Goal: Information Seeking & Learning: Learn about a topic

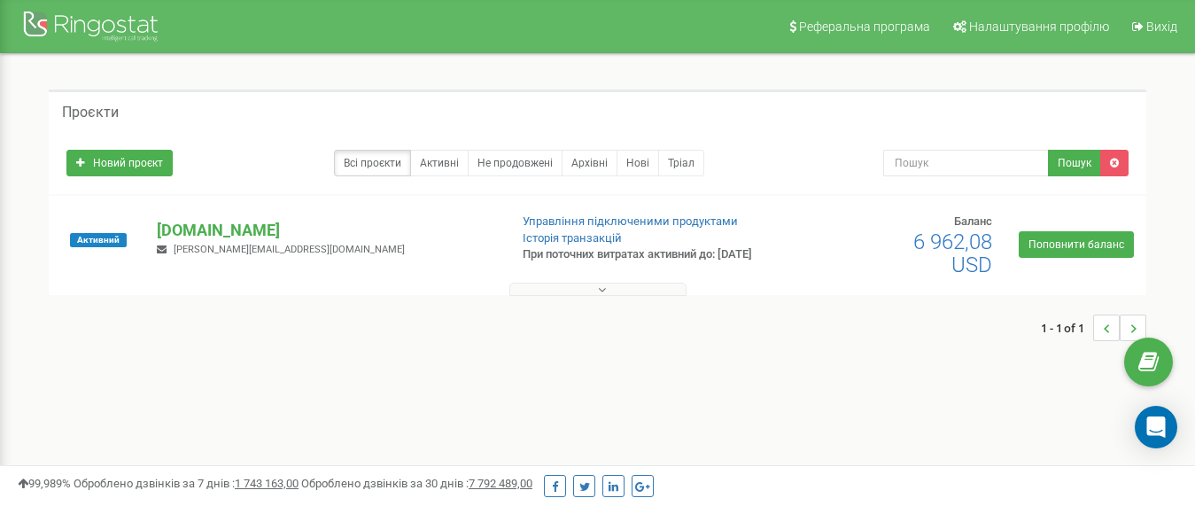
click at [620, 287] on button at bounding box center [597, 288] width 177 height 13
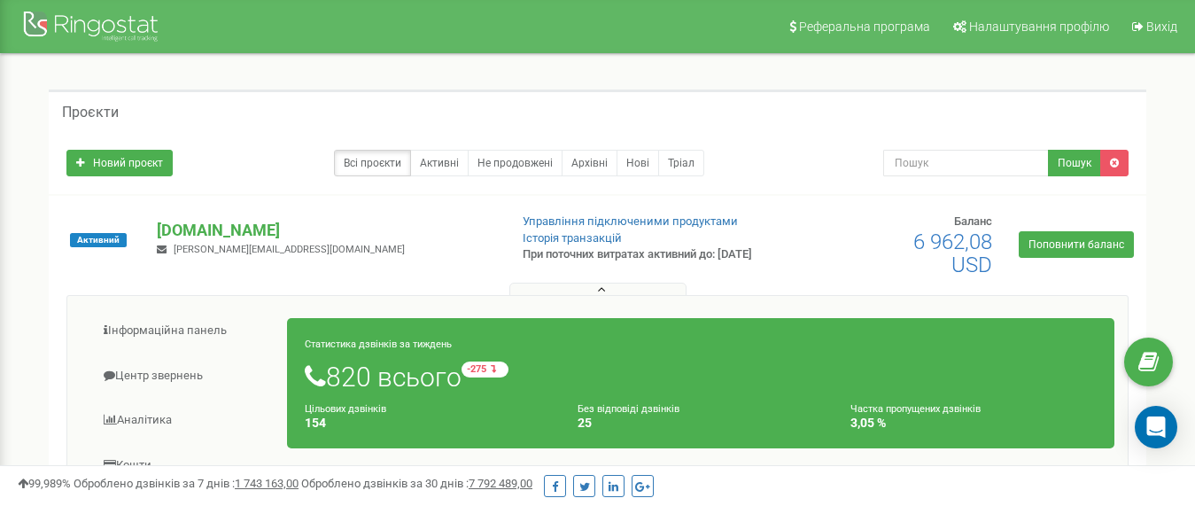
scroll to position [177, 0]
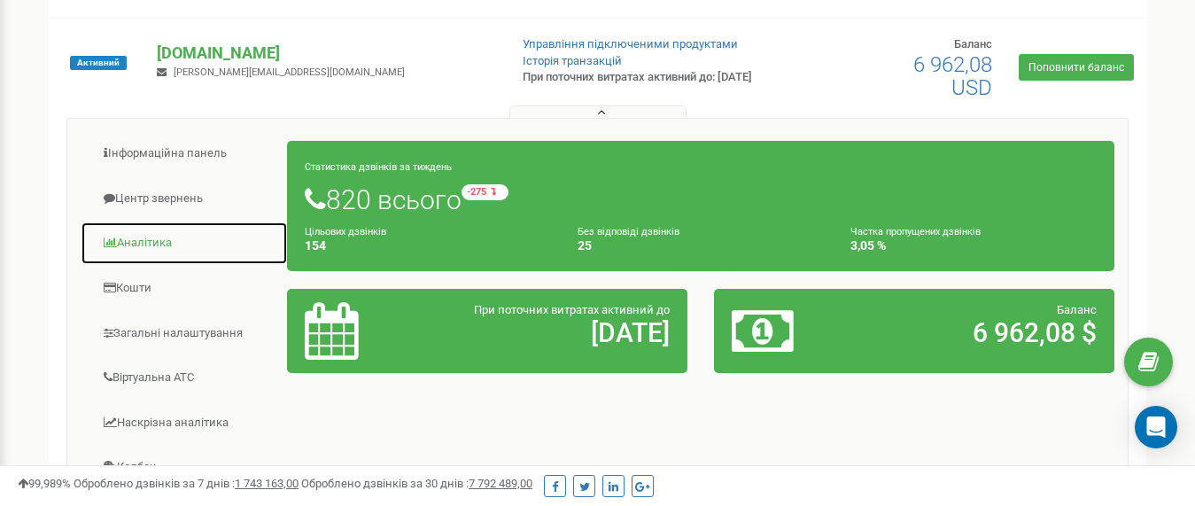
click at [138, 246] on link "Аналiтика" at bounding box center [184, 242] width 207 height 43
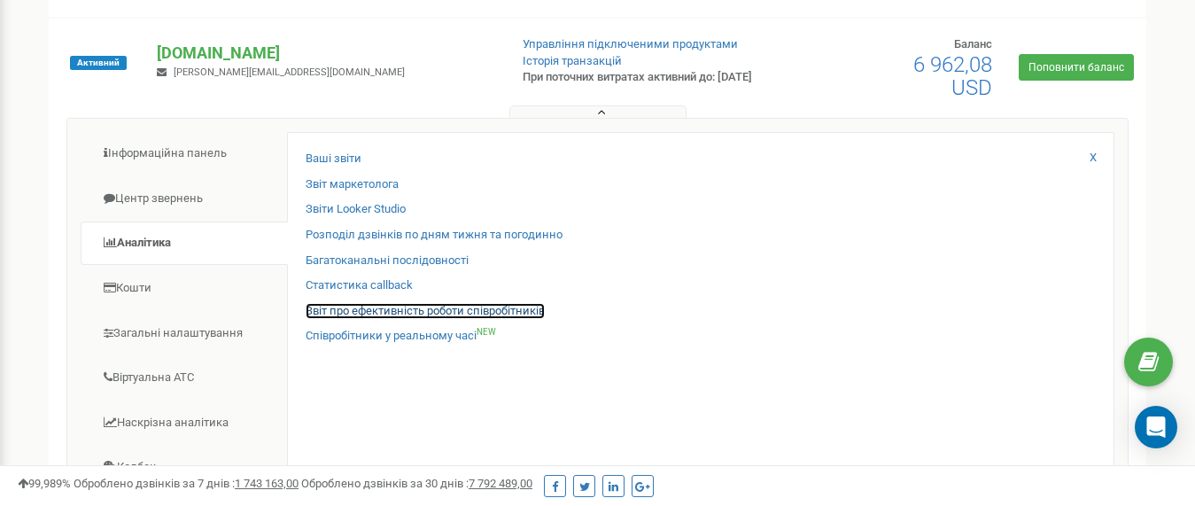
click at [360, 313] on link "Звіт про ефективність роботи співробітників" at bounding box center [424, 311] width 239 height 17
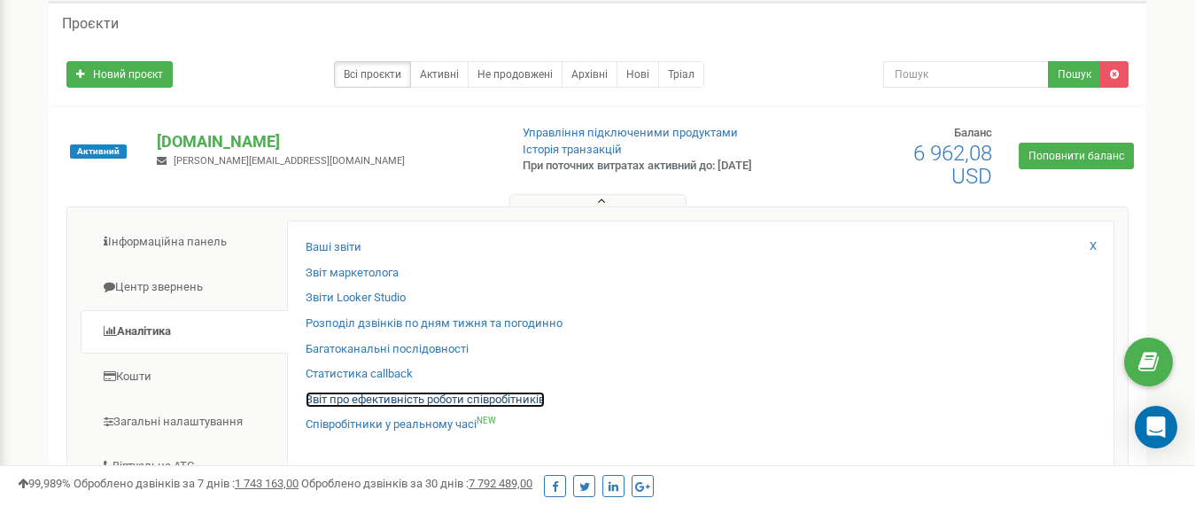
scroll to position [0, 0]
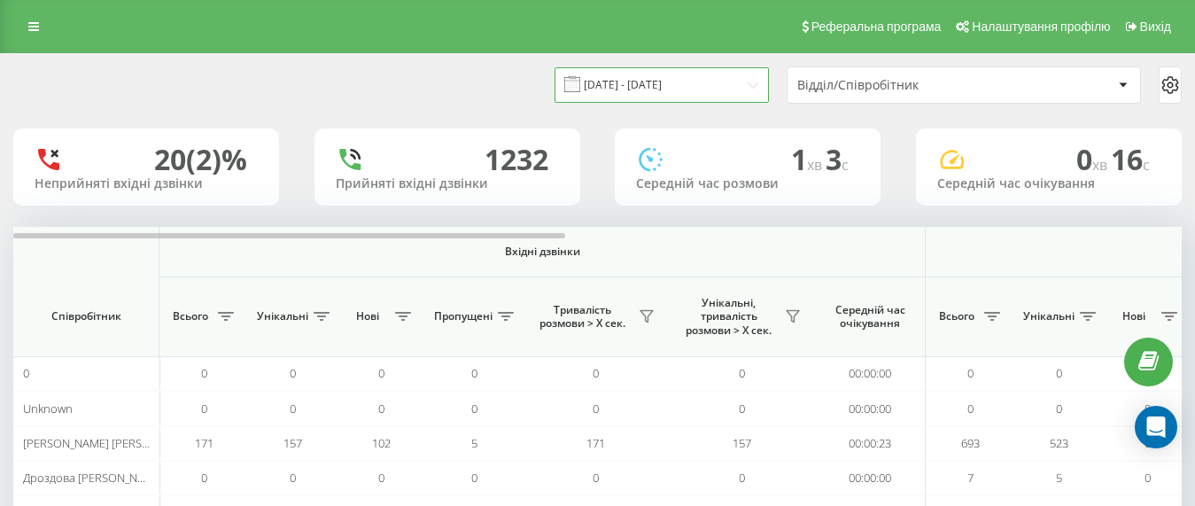
click at [680, 76] on input "20.08.2025 - 20.09.2025" at bounding box center [661, 84] width 214 height 35
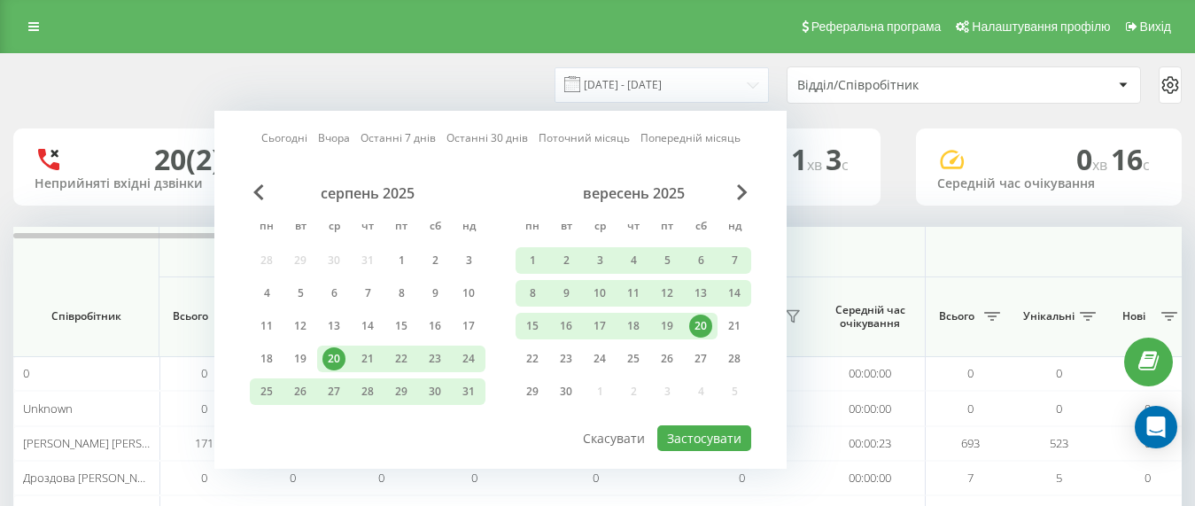
click at [692, 322] on div "20" at bounding box center [700, 325] width 23 height 23
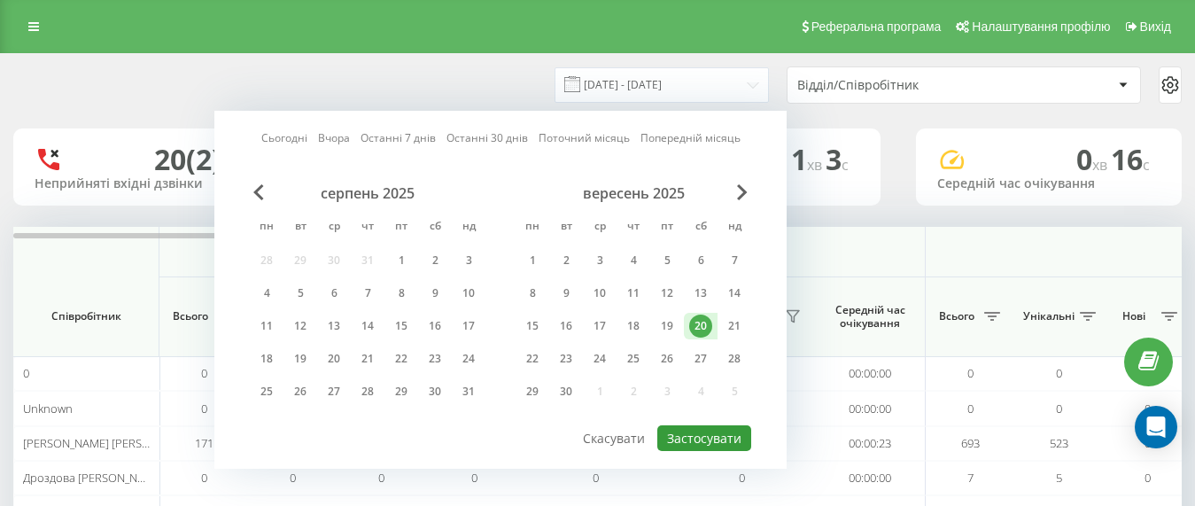
click at [704, 444] on button "Застосувати" at bounding box center [704, 438] width 94 height 26
type input "20.09.2025 - 20.09.2025"
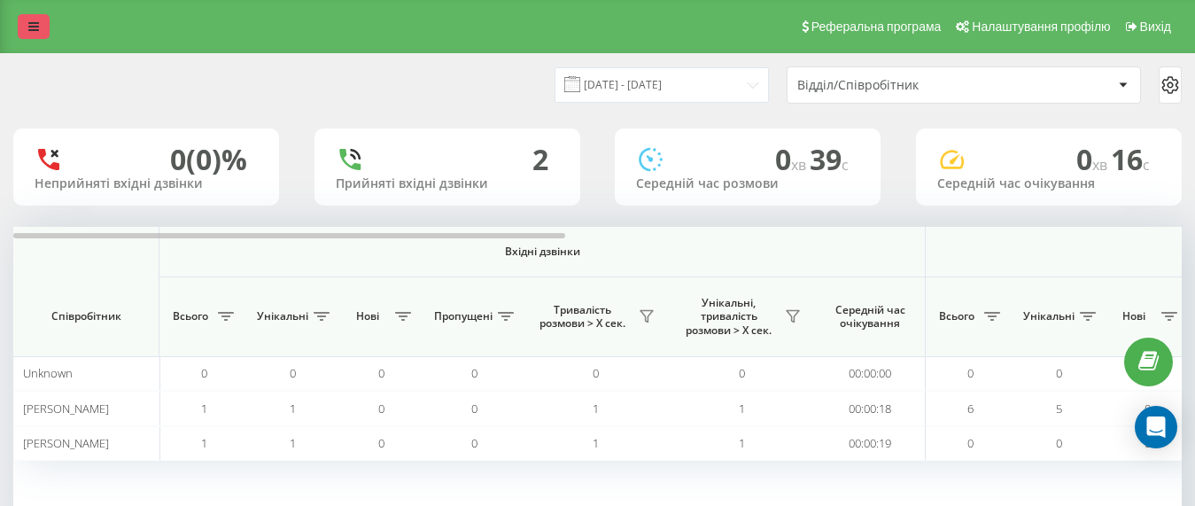
click at [26, 35] on link at bounding box center [34, 26] width 32 height 25
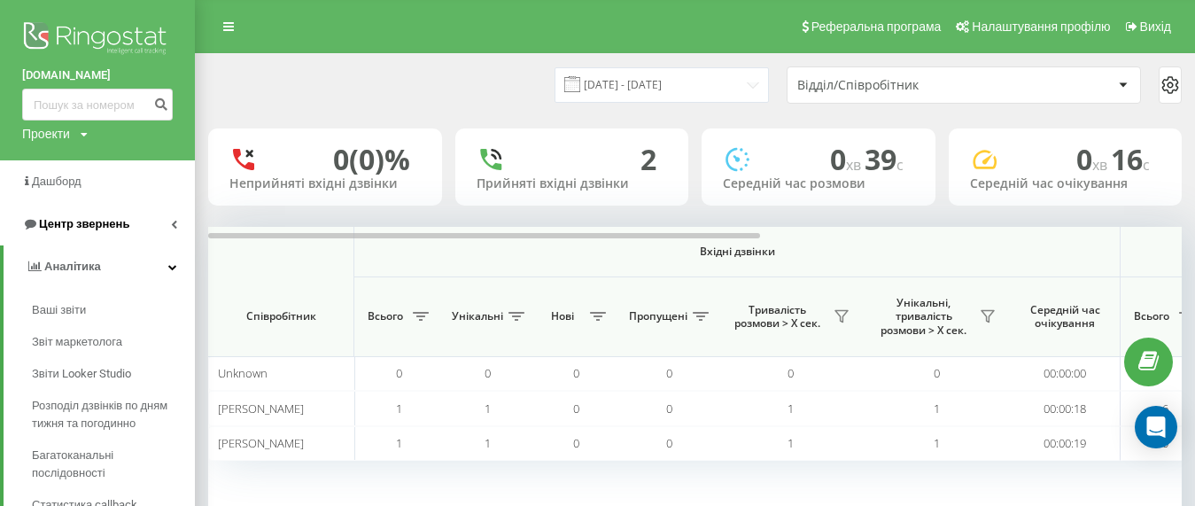
click at [78, 224] on span "Центр звернень" at bounding box center [84, 223] width 90 height 13
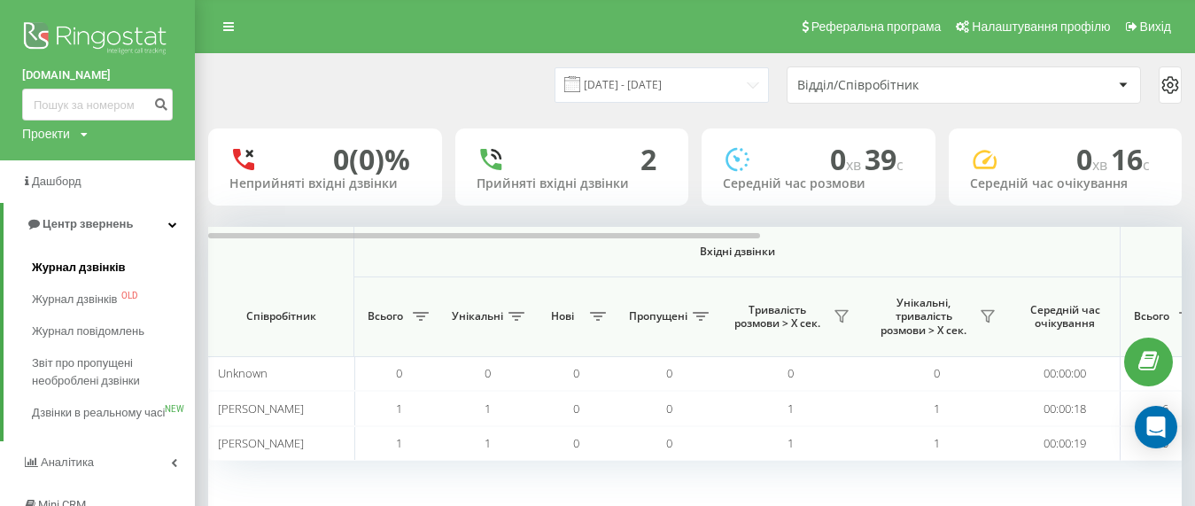
click at [67, 262] on span "Журнал дзвінків" at bounding box center [79, 268] width 94 height 18
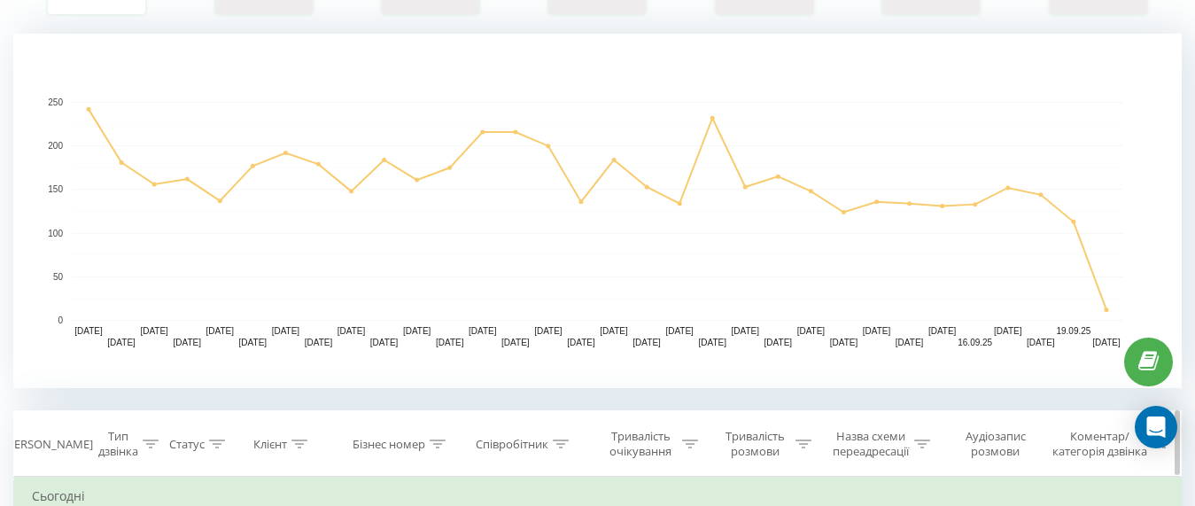
scroll to position [620, 0]
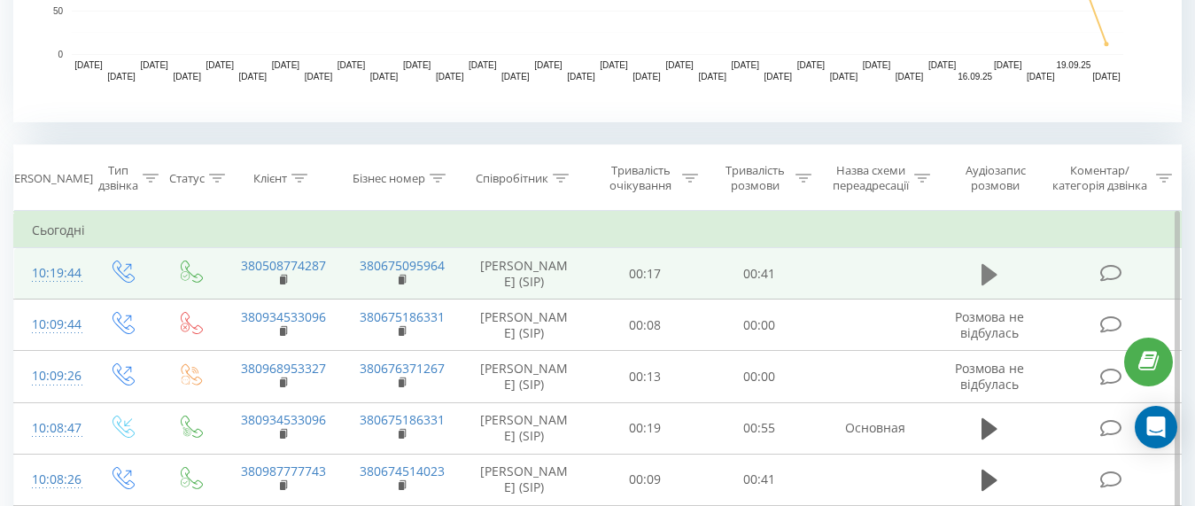
click at [992, 284] on icon at bounding box center [989, 273] width 16 height 21
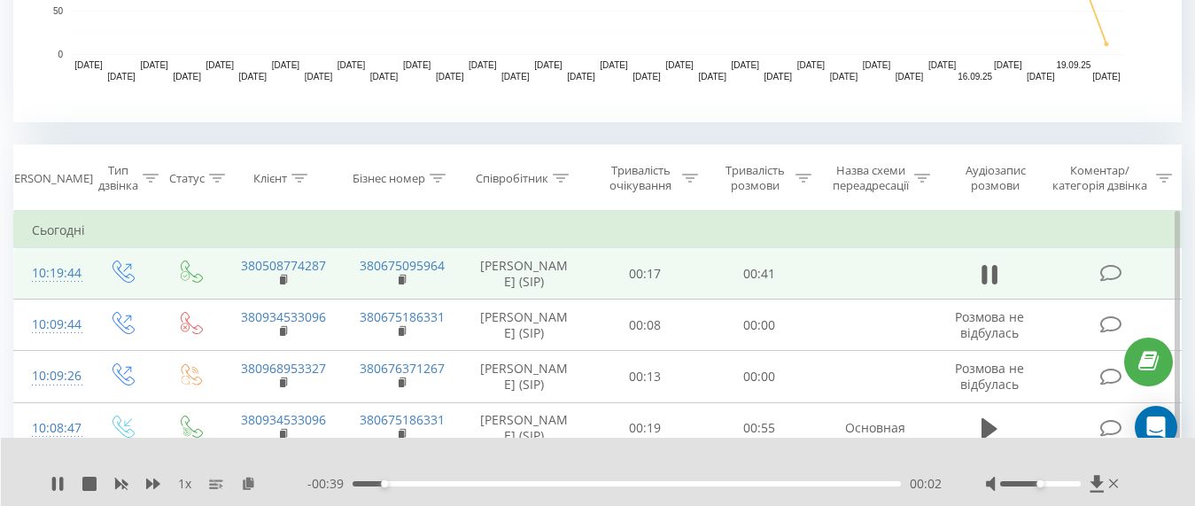
click at [443, 480] on div "- 00:39 00:02 00:02" at bounding box center [624, 484] width 634 height 18
click at [460, 487] on div "- 00:38 00:02 00:02" at bounding box center [624, 484] width 634 height 18
click at [456, 482] on div "00:03" at bounding box center [626, 483] width 548 height 5
click at [495, 483] on div "00:08" at bounding box center [626, 483] width 548 height 5
click at [530, 483] on div "00:11" at bounding box center [626, 483] width 548 height 5
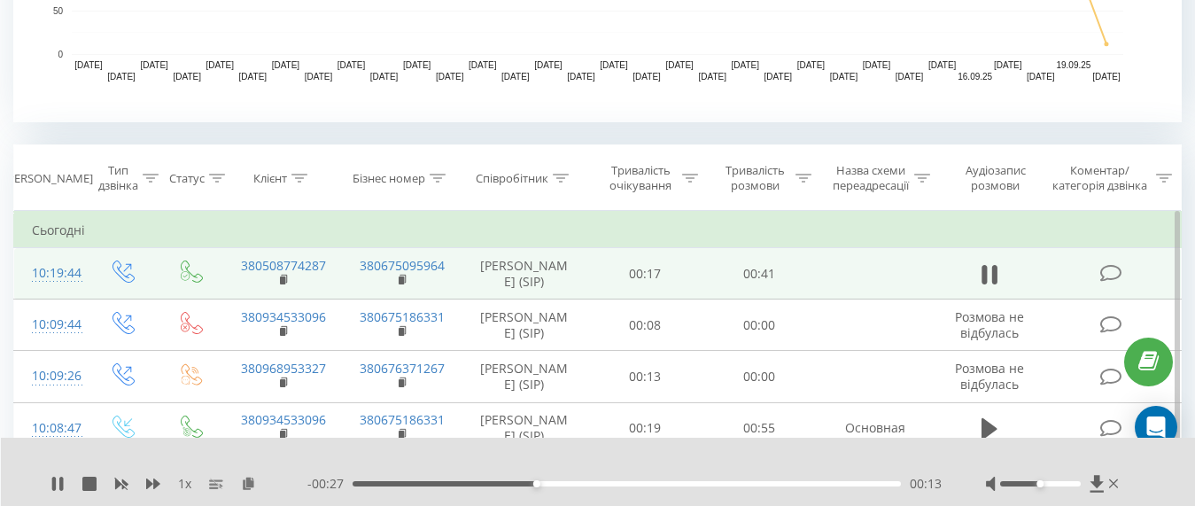
click at [557, 484] on div "00:13" at bounding box center [626, 483] width 548 height 5
click at [610, 484] on div "00:16" at bounding box center [626, 483] width 548 height 5
click at [58, 482] on icon at bounding box center [57, 483] width 14 height 14
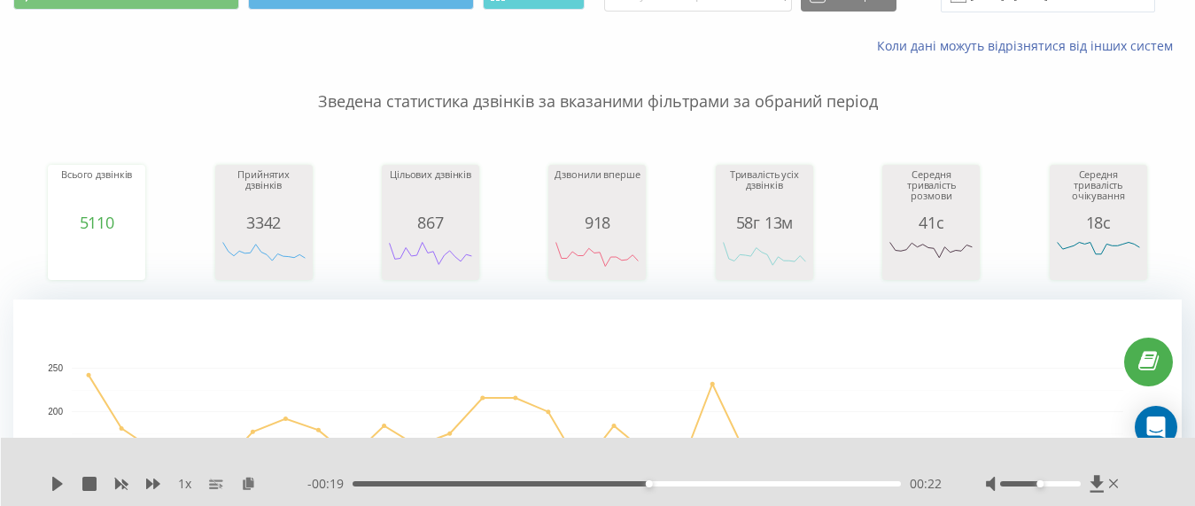
scroll to position [0, 0]
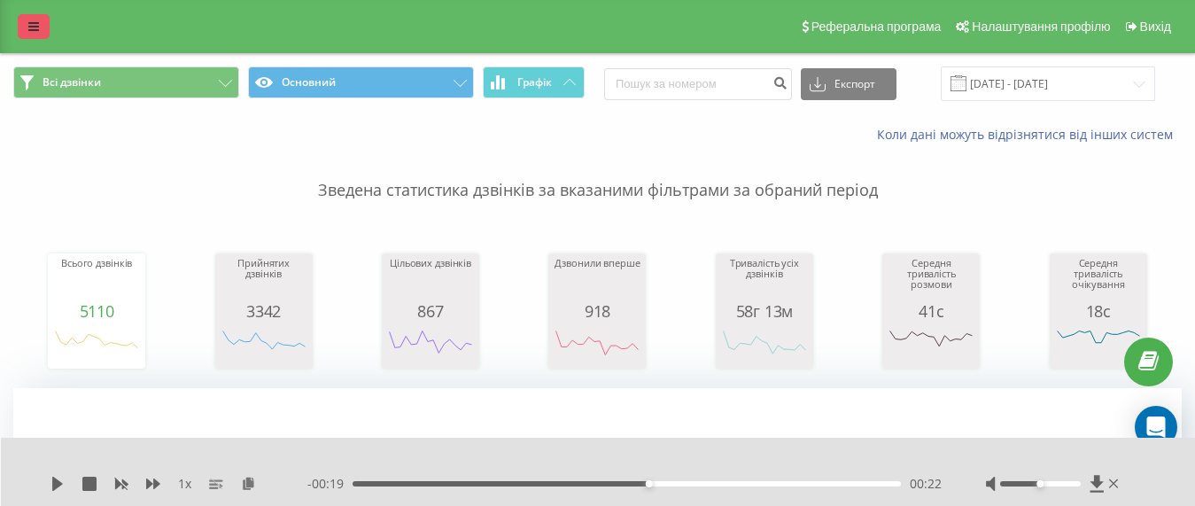
click at [38, 29] on icon at bounding box center [33, 26] width 11 height 12
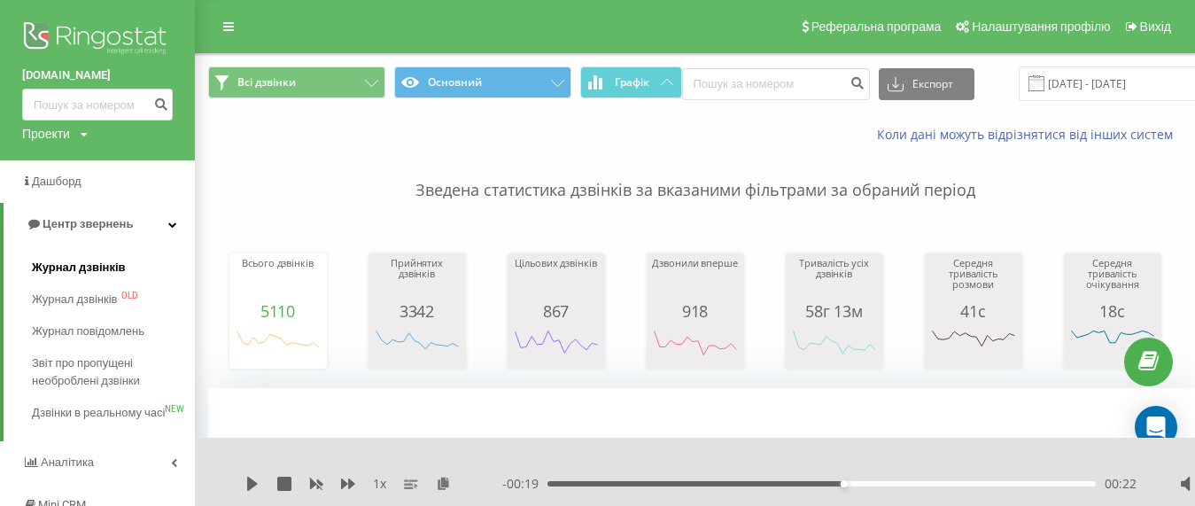
scroll to position [89, 0]
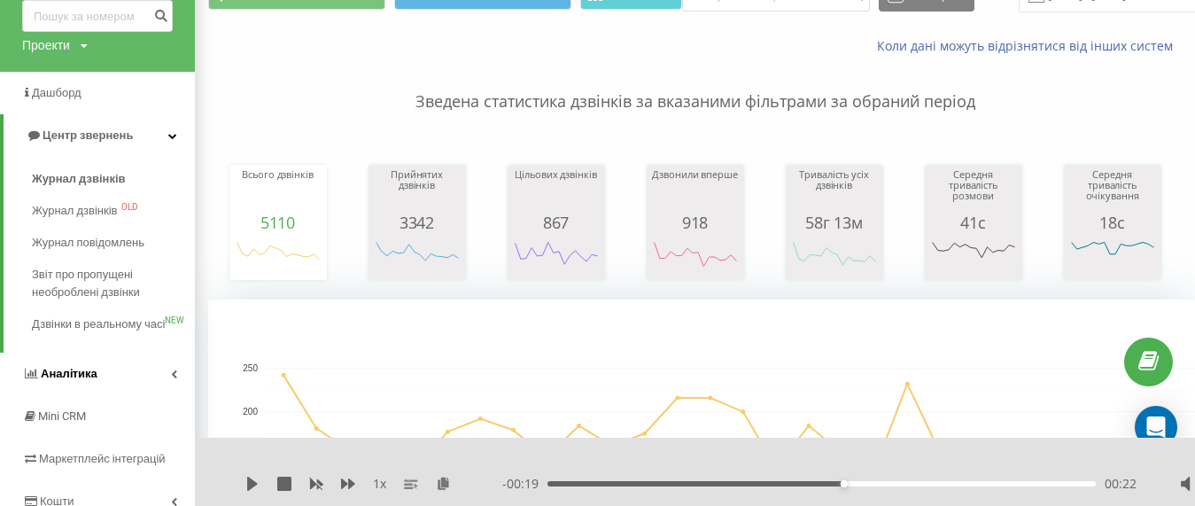
click at [104, 391] on link "Аналiтика" at bounding box center [97, 373] width 195 height 43
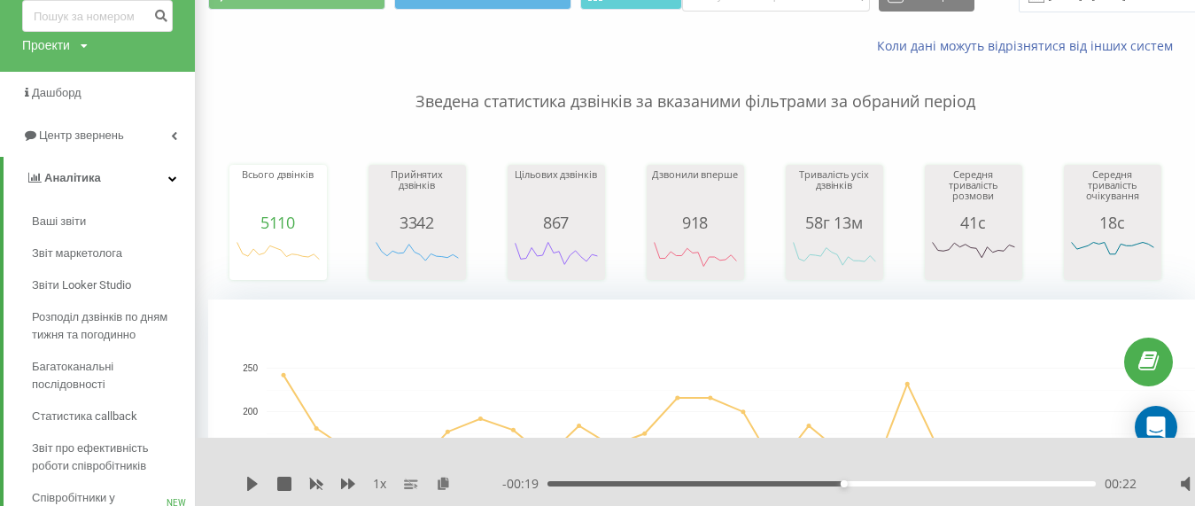
scroll to position [354, 0]
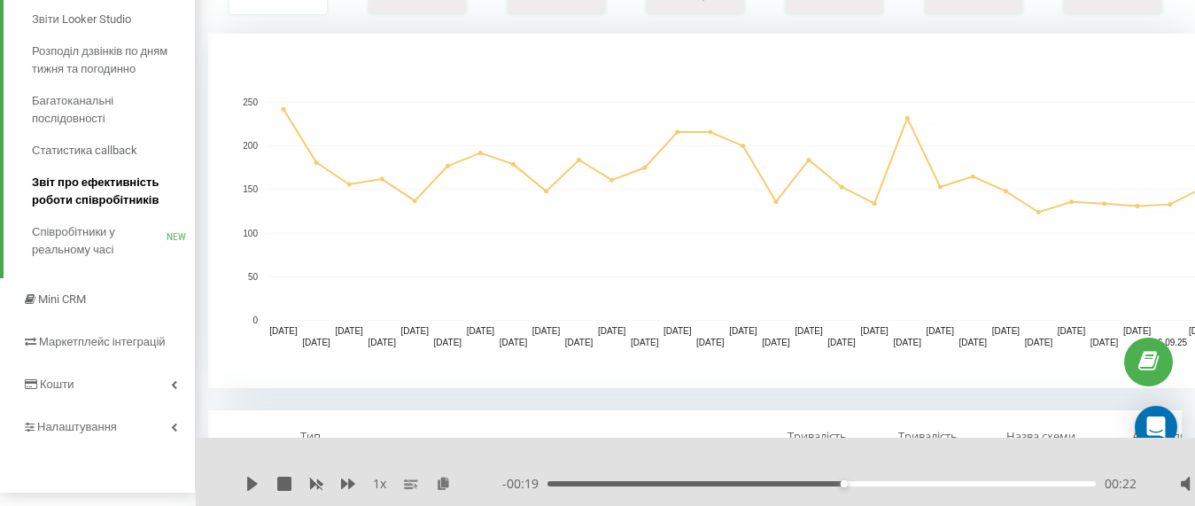
click at [109, 182] on span "Звіт про ефективність роботи співробітників" at bounding box center [109, 191] width 154 height 35
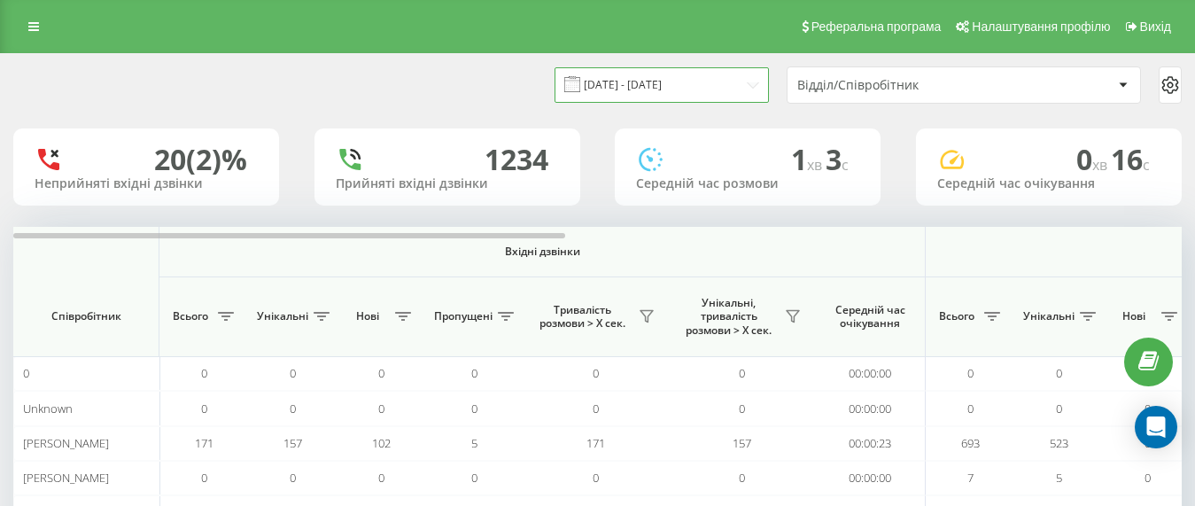
click at [683, 86] on input "20.08.2025 - 20.09.2025" at bounding box center [661, 84] width 214 height 35
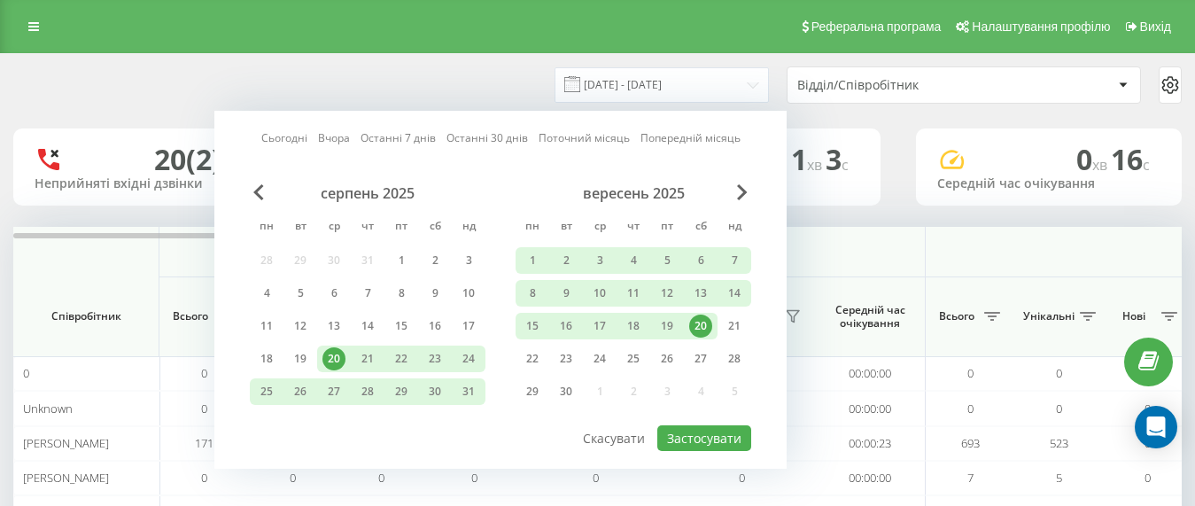
click at [695, 321] on div "20" at bounding box center [700, 325] width 23 height 23
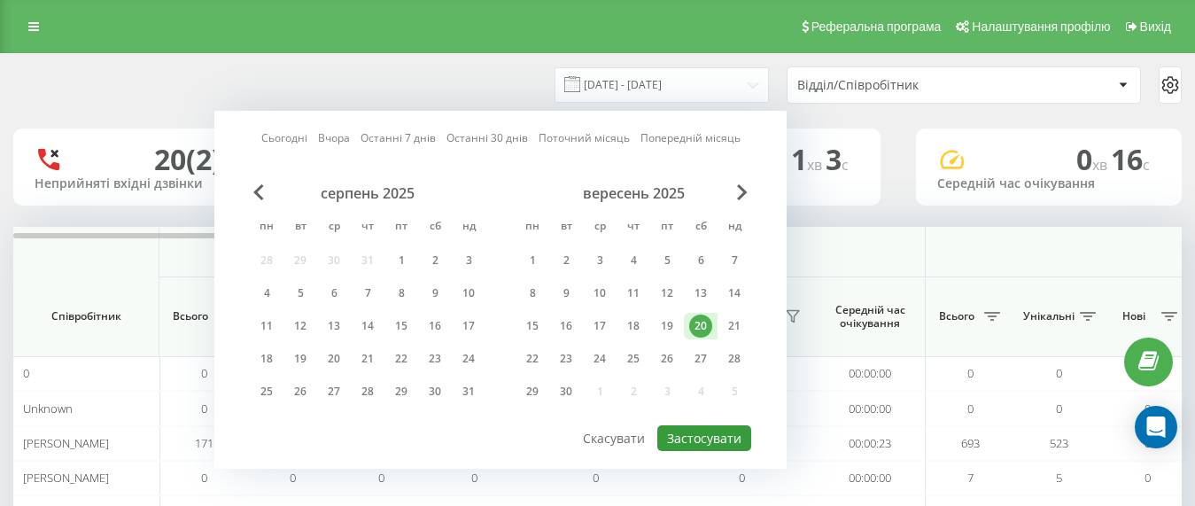
click at [684, 434] on button "Застосувати" at bounding box center [704, 438] width 94 height 26
type input "20.09.2025 - 20.09.2025"
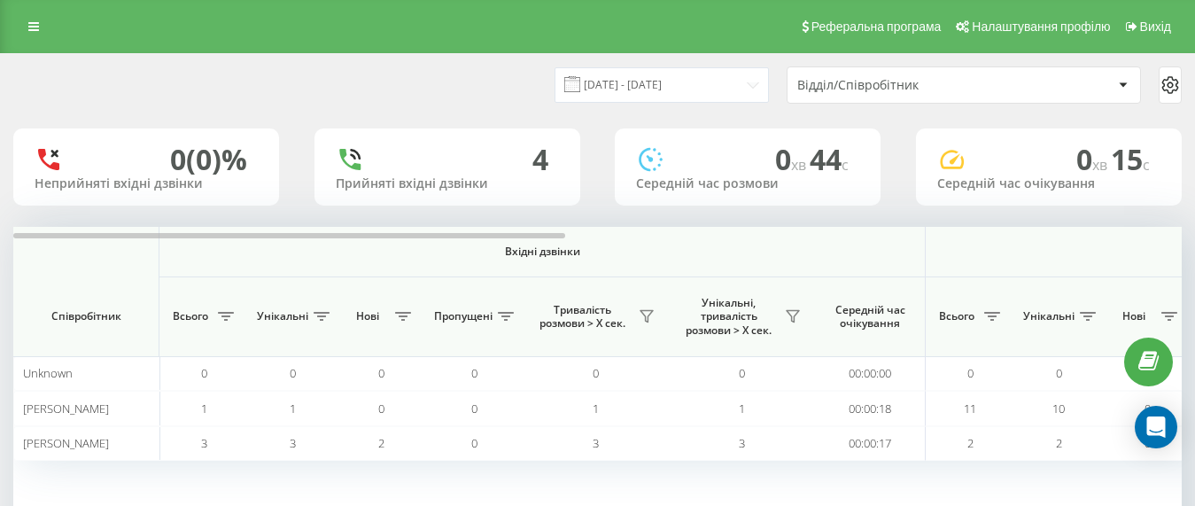
scroll to position [118, 0]
click at [34, 24] on icon at bounding box center [33, 26] width 11 height 12
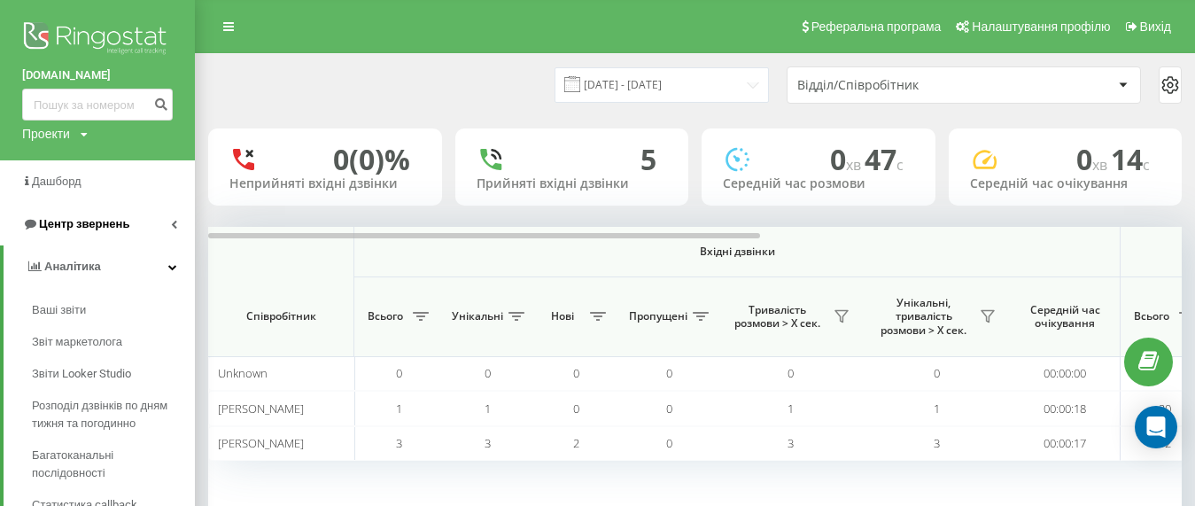
click at [143, 222] on link "Центр звернень" at bounding box center [97, 224] width 195 height 43
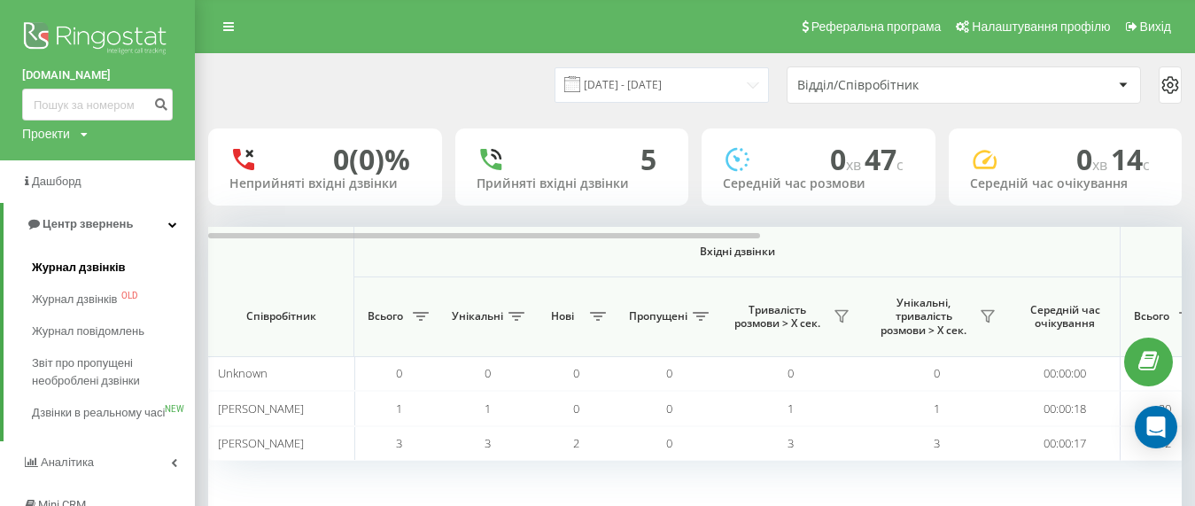
click at [104, 258] on link "Журнал дзвінків" at bounding box center [113, 267] width 163 height 32
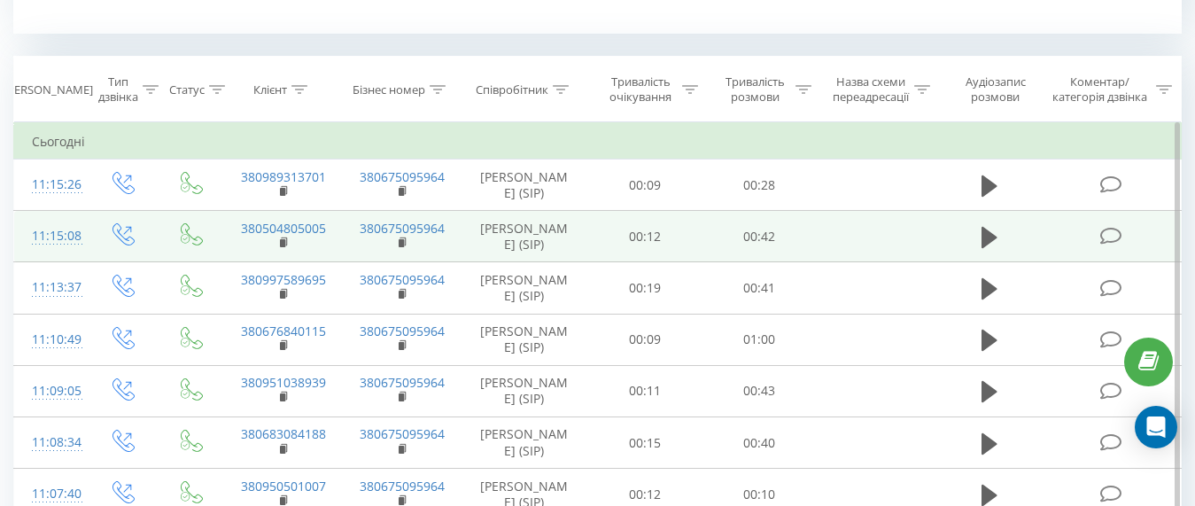
scroll to position [797, 0]
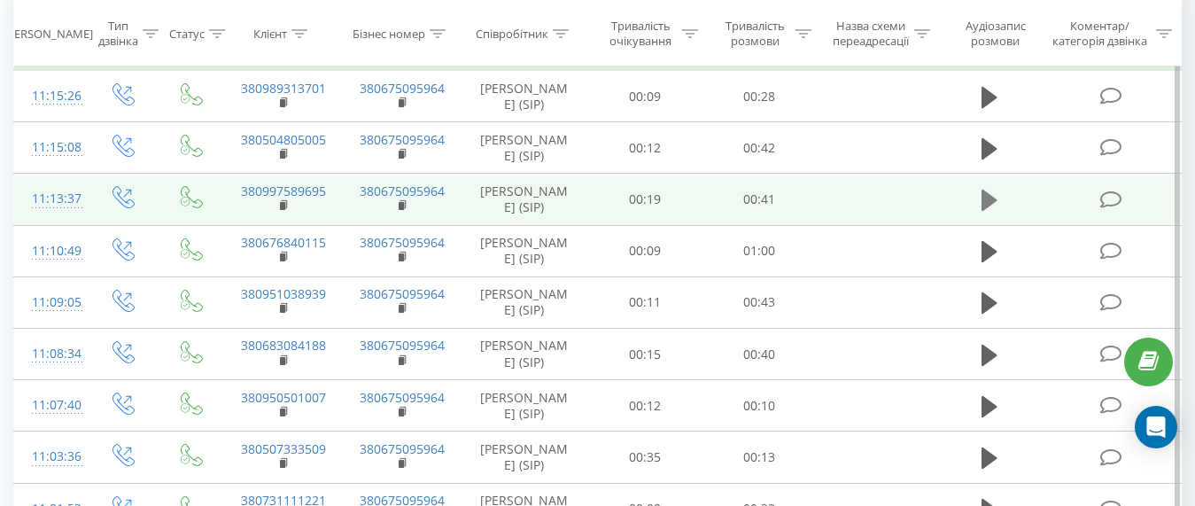
click at [978, 213] on button at bounding box center [989, 200] width 27 height 27
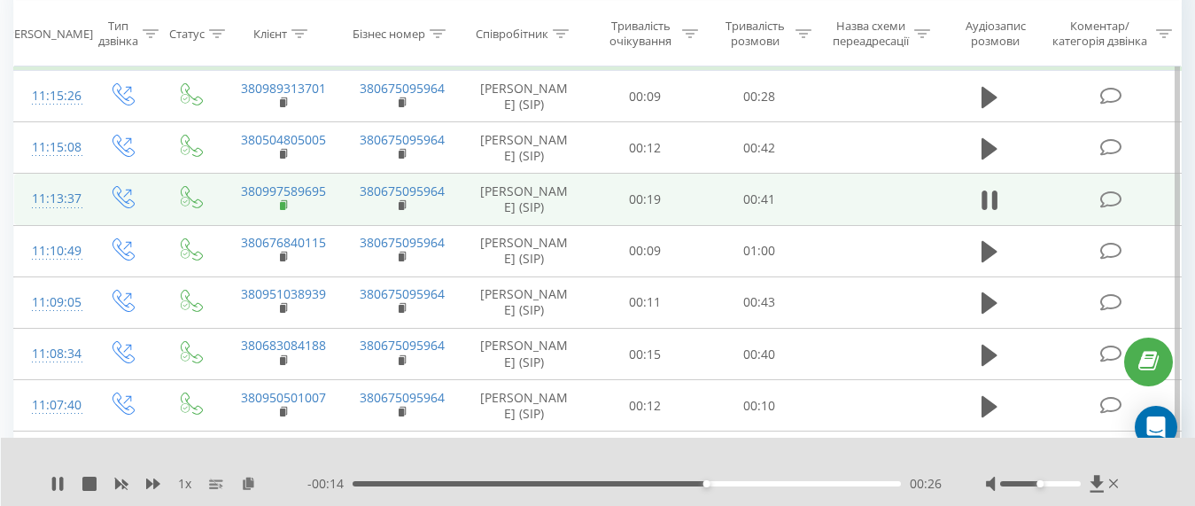
click at [284, 210] on rect at bounding box center [282, 206] width 5 height 8
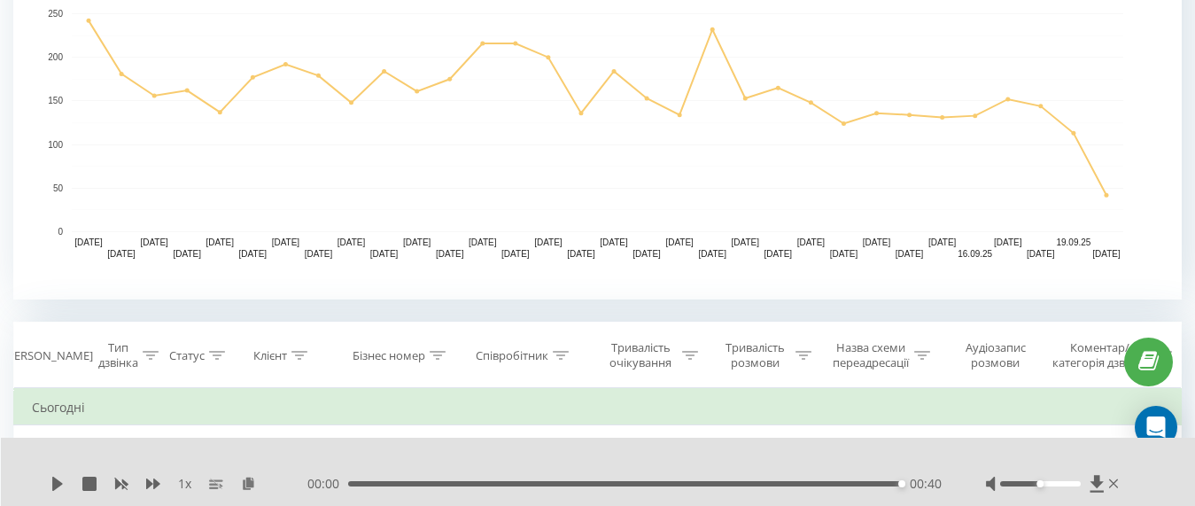
scroll to position [0, 0]
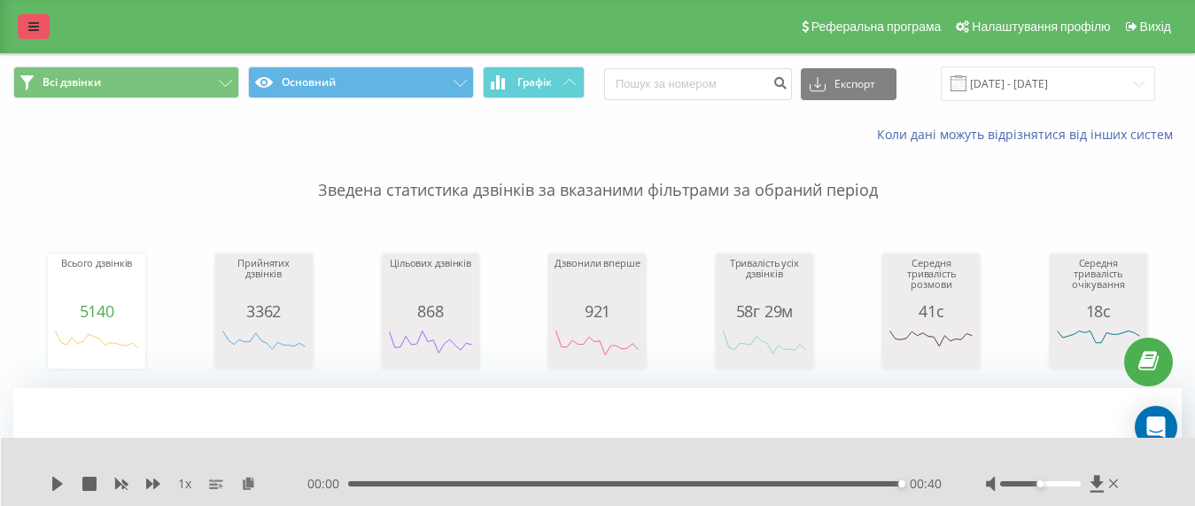
click at [27, 23] on link at bounding box center [34, 26] width 32 height 25
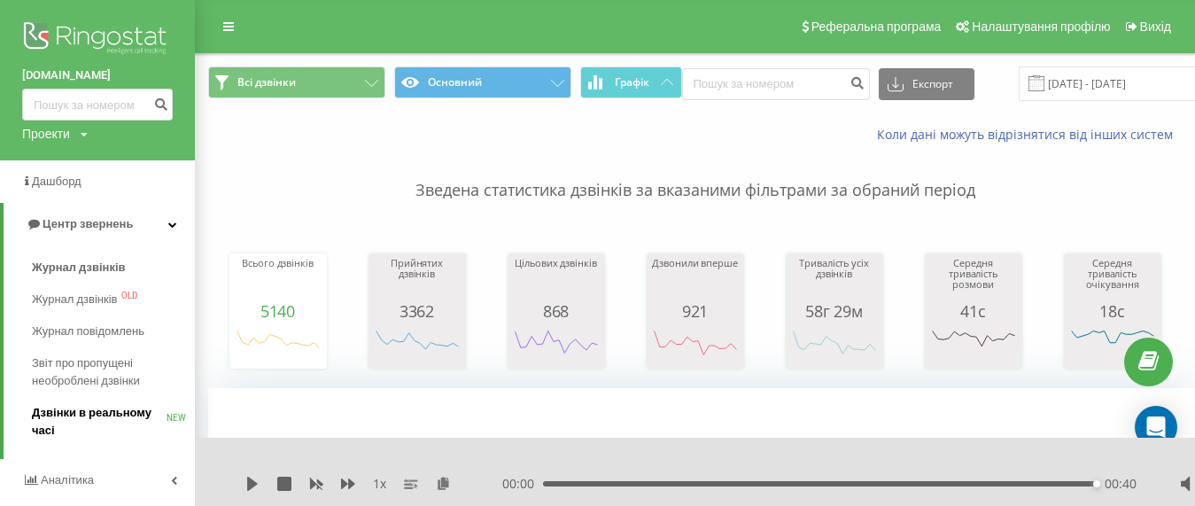
scroll to position [89, 0]
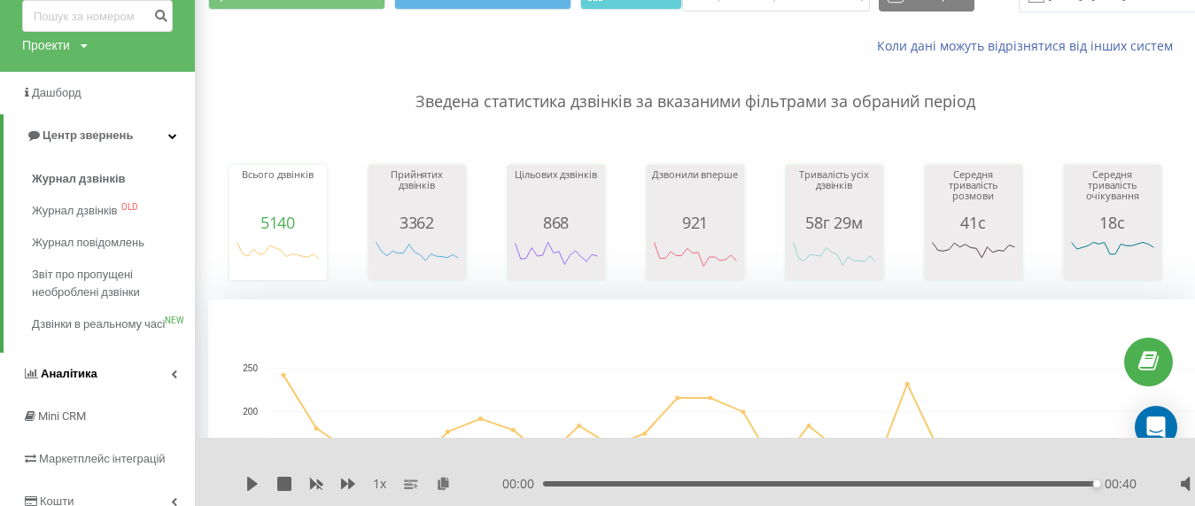
click at [75, 380] on span "Аналiтика" at bounding box center [69, 373] width 57 height 13
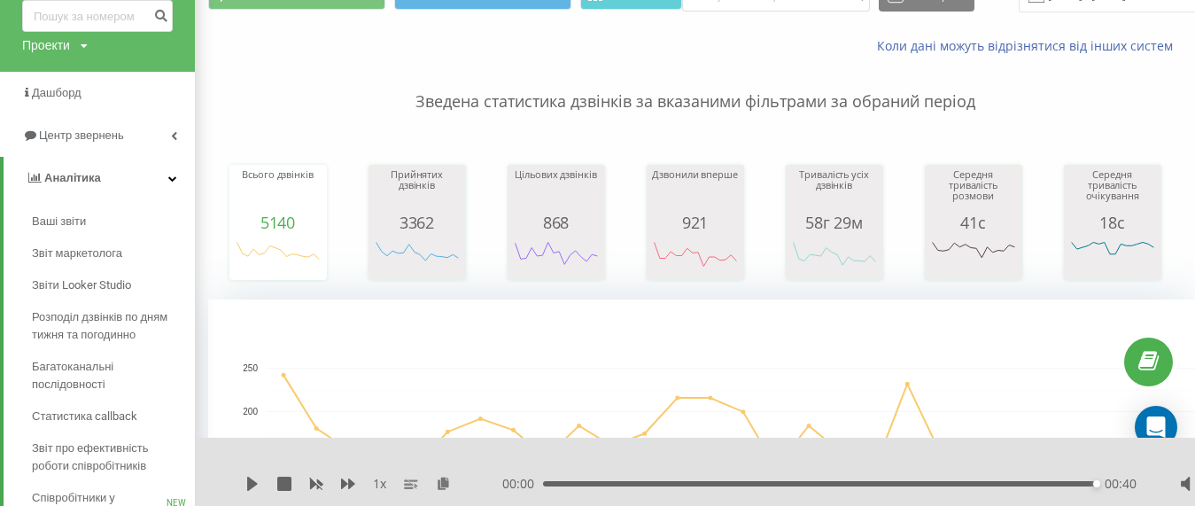
scroll to position [354, 0]
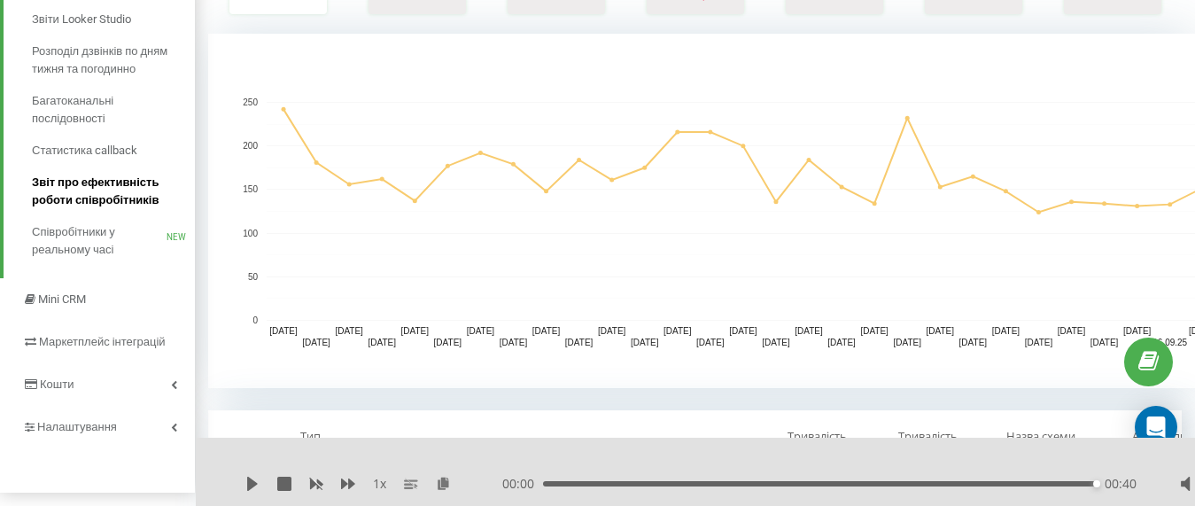
click at [106, 193] on span "Звіт про ефективність роботи співробітників" at bounding box center [109, 191] width 154 height 35
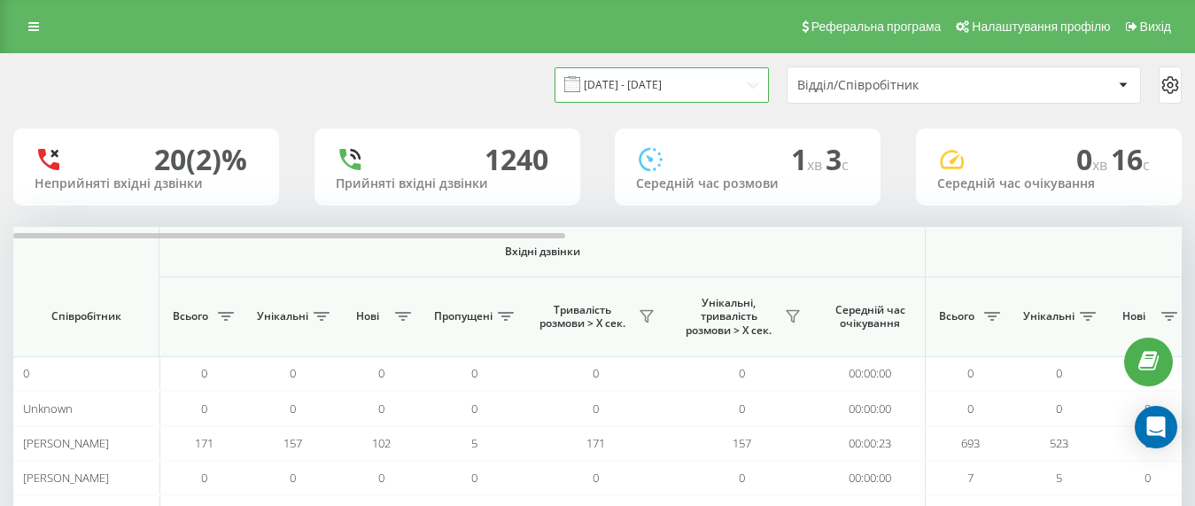
click at [692, 73] on input "20.08.2025 - 20.09.2025" at bounding box center [661, 84] width 214 height 35
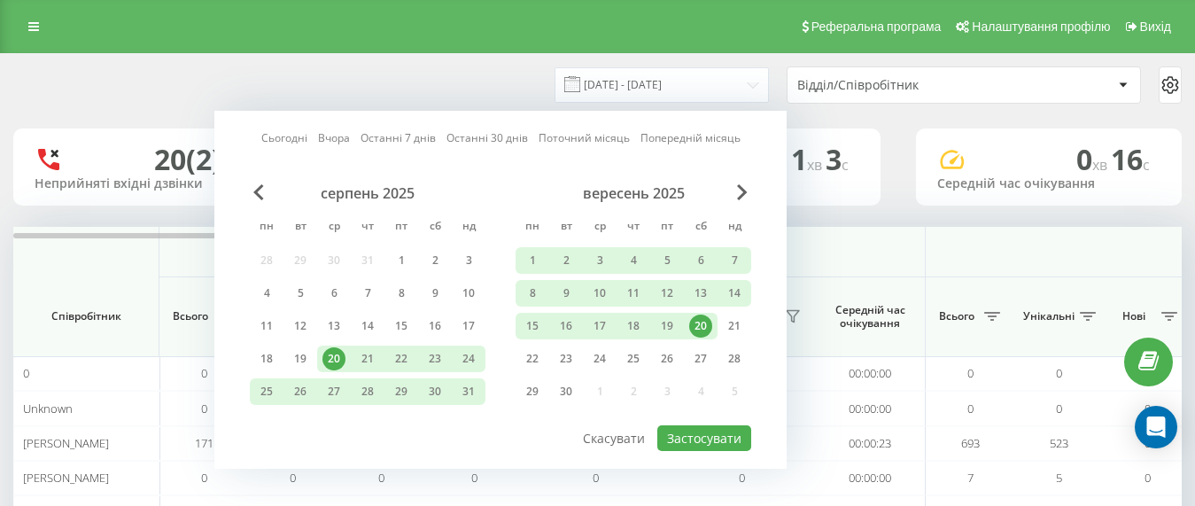
click at [700, 322] on div "20" at bounding box center [700, 325] width 23 height 23
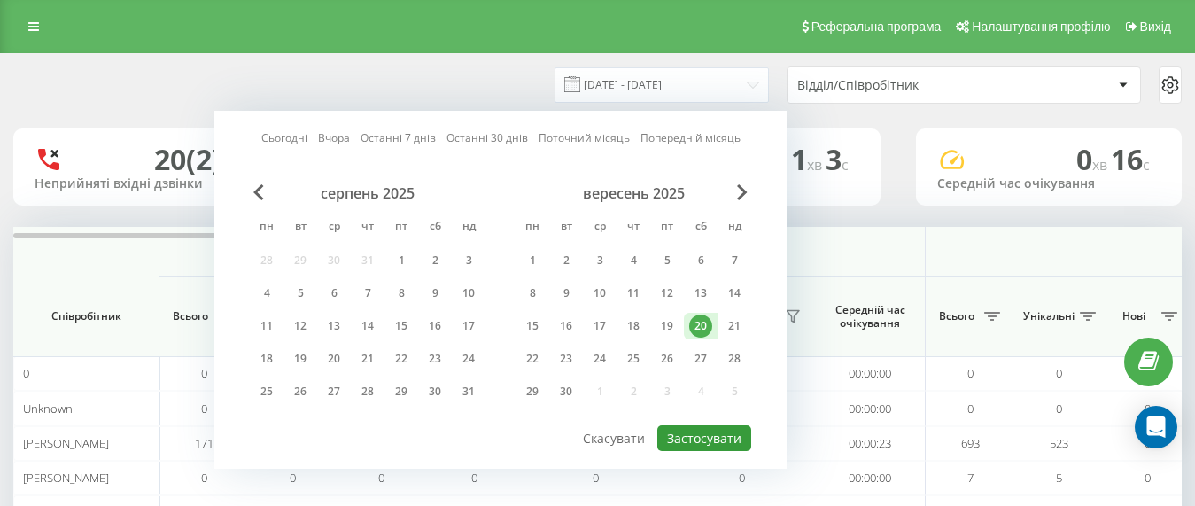
click at [705, 435] on button "Застосувати" at bounding box center [704, 438] width 94 height 26
type input "[DATE] - [DATE]"
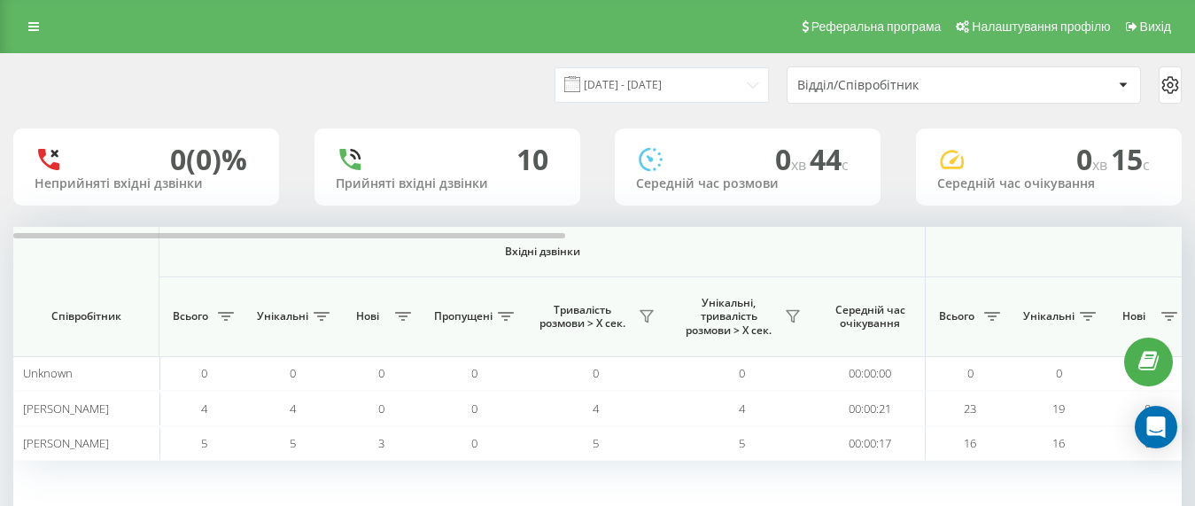
scroll to position [118, 0]
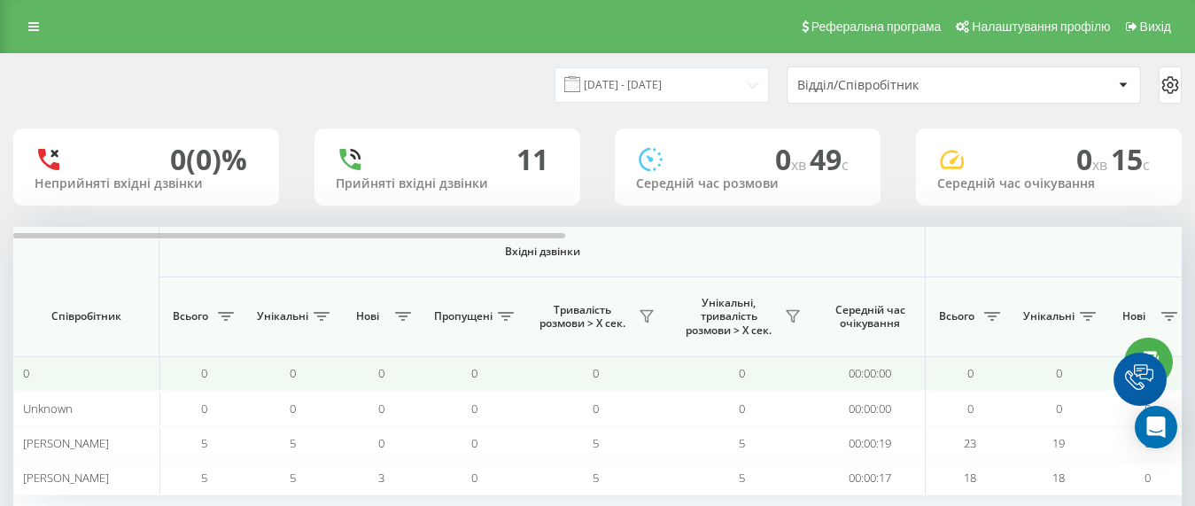
scroll to position [118, 0]
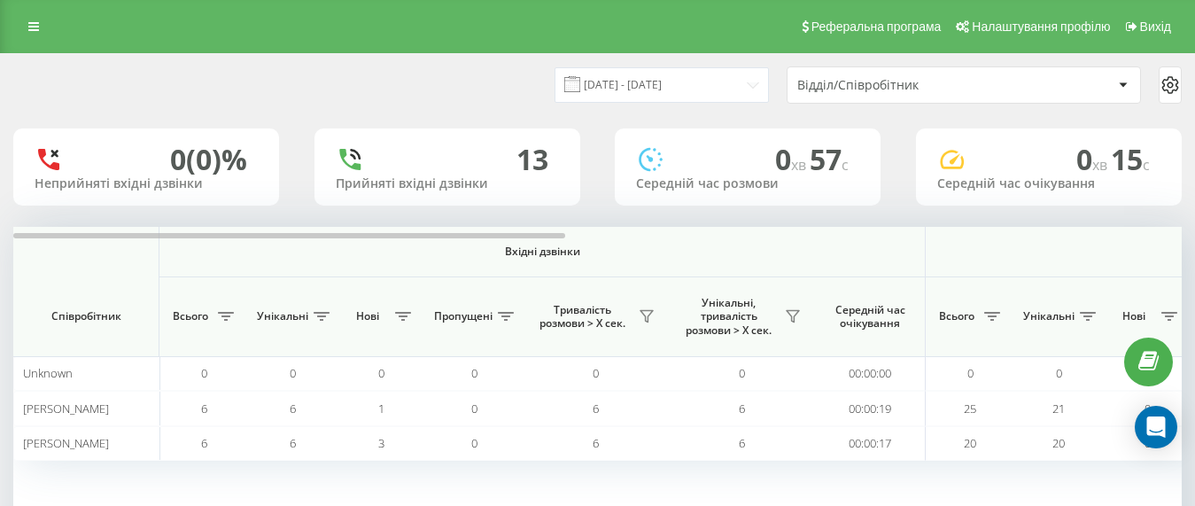
scroll to position [89, 0]
click at [31, 30] on icon at bounding box center [33, 26] width 11 height 12
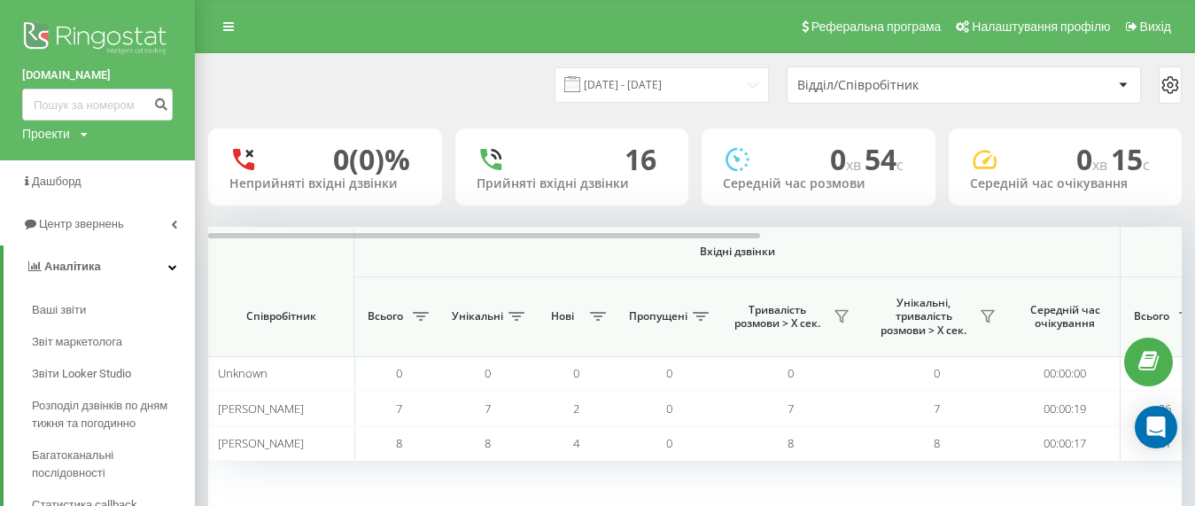
click at [318, 77] on div "[DATE] - [DATE] Відділ/Співробітник" at bounding box center [694, 84] width 973 height 37
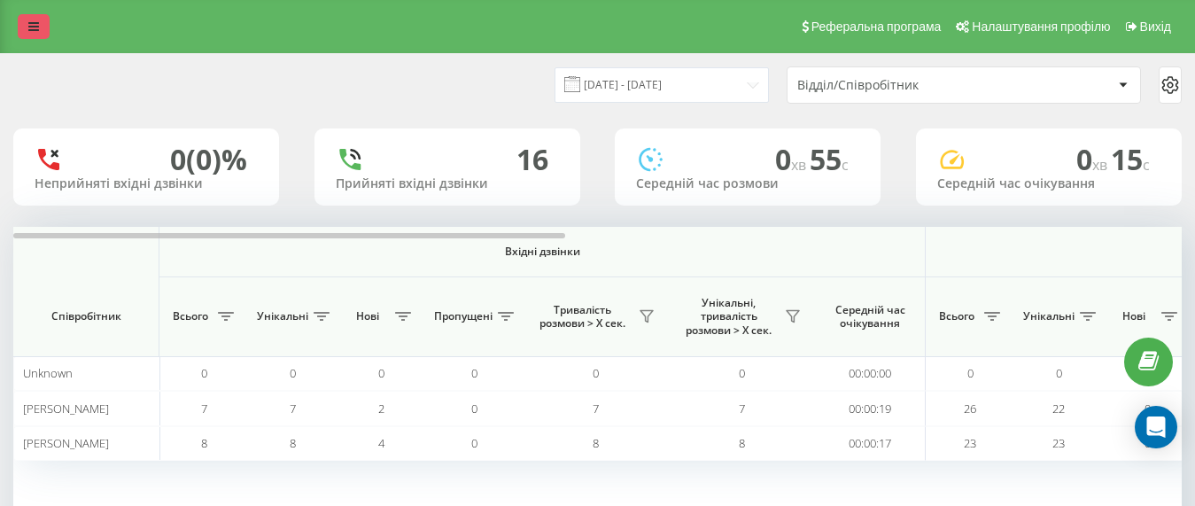
click at [27, 27] on link at bounding box center [34, 26] width 32 height 25
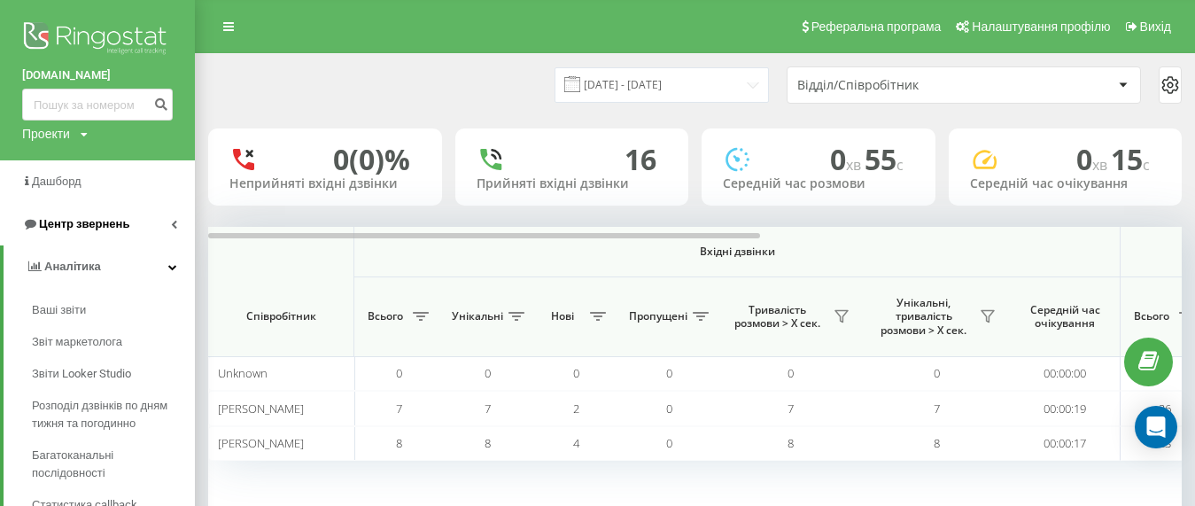
click at [114, 224] on span "Центр звернень" at bounding box center [84, 223] width 90 height 13
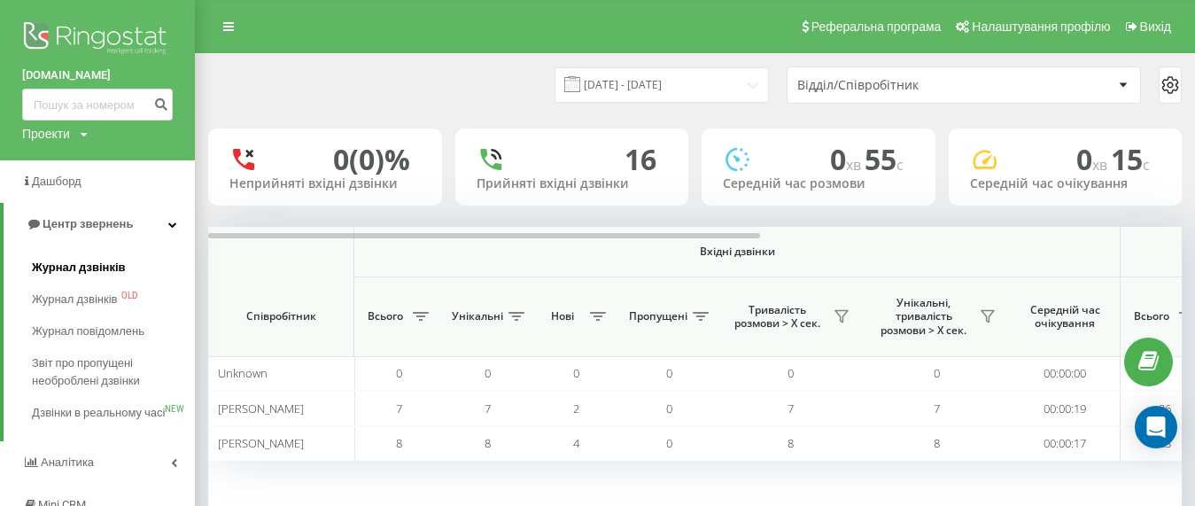
click at [91, 265] on span "Журнал дзвінків" at bounding box center [79, 268] width 94 height 18
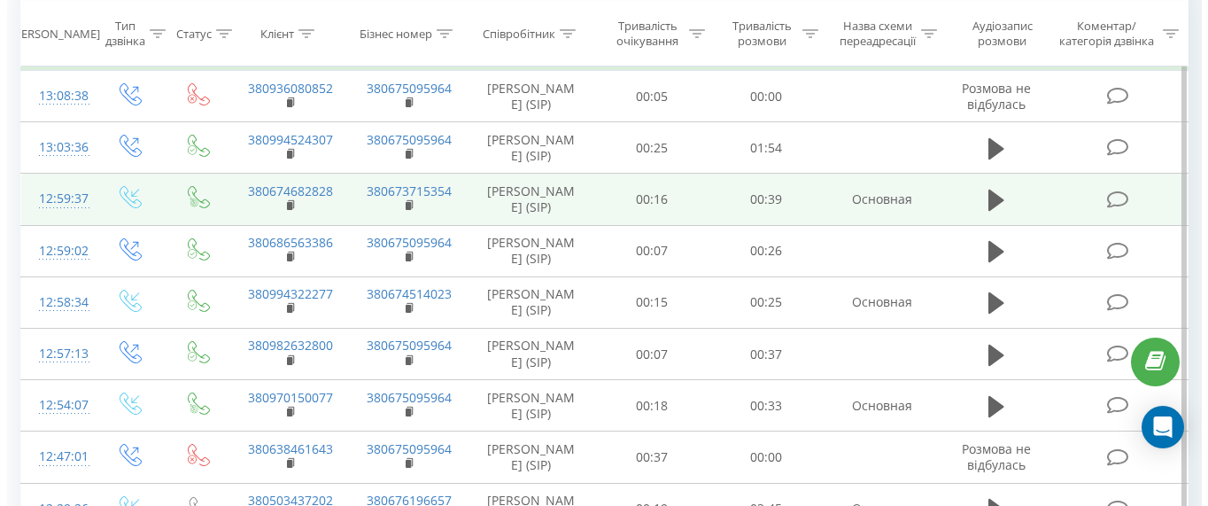
scroll to position [620, 0]
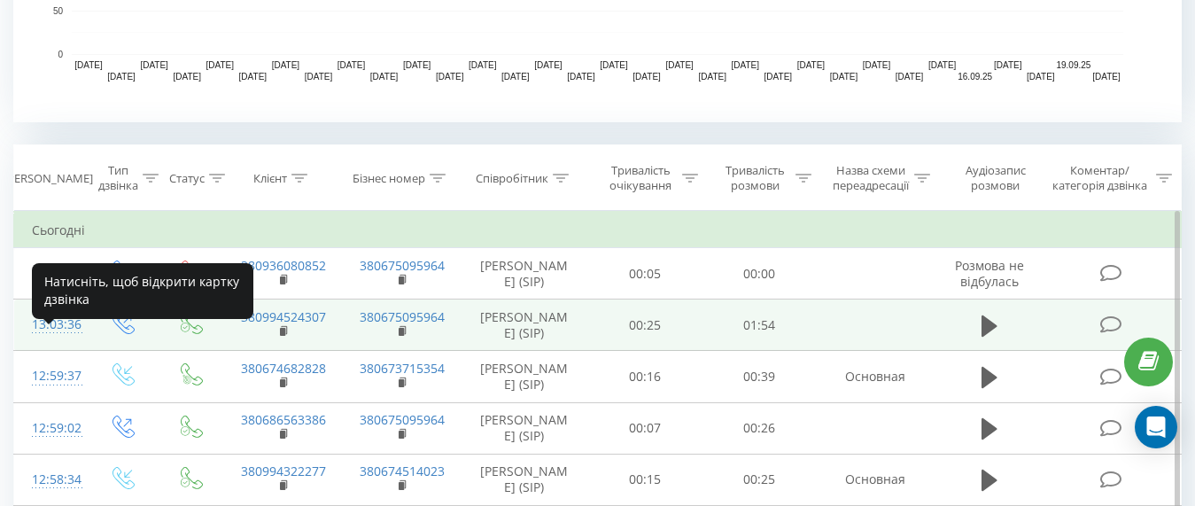
click at [44, 342] on div "13:03:36" at bounding box center [50, 324] width 37 height 35
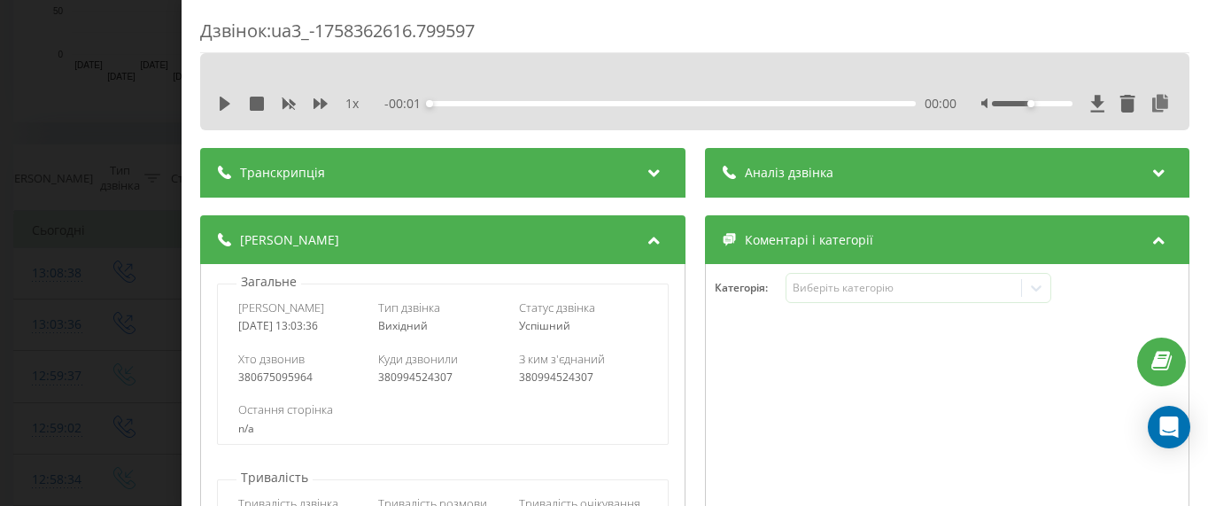
click at [753, 174] on span "Аналіз дзвінка" at bounding box center [788, 173] width 89 height 18
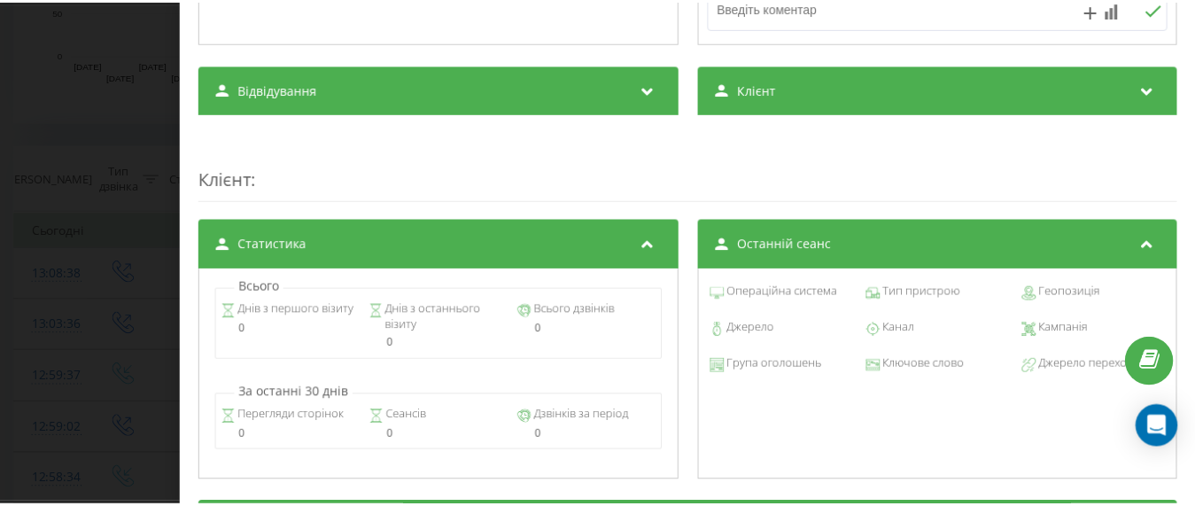
scroll to position [974, 0]
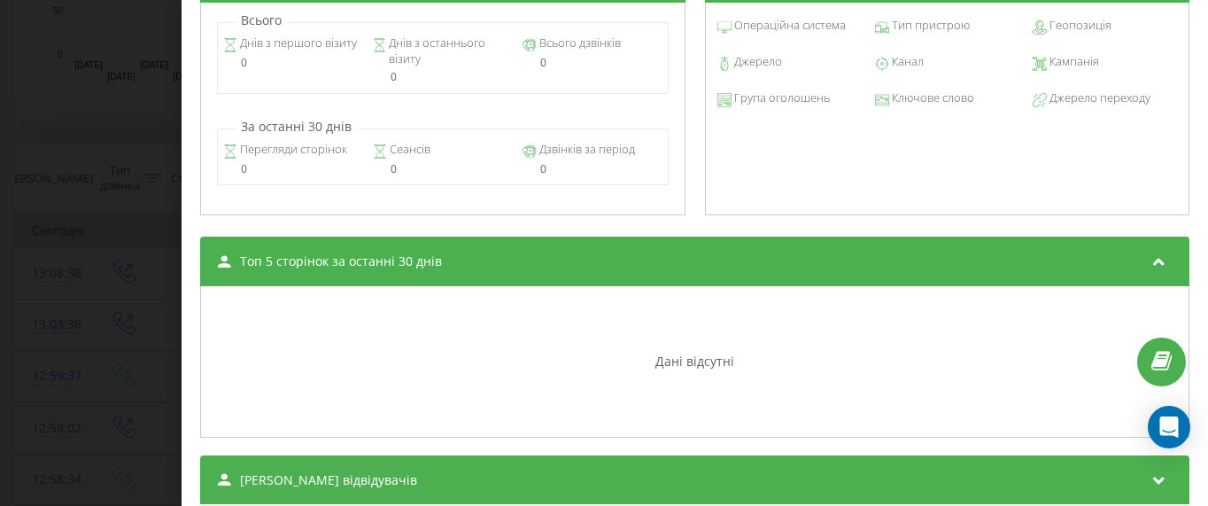
click at [125, 274] on div "Дзвінок : ua3_-1758362616.799597 1 x - 01:55 00:00 00:00 Транскрипція Для AI-ан…" at bounding box center [604, 253] width 1208 height 506
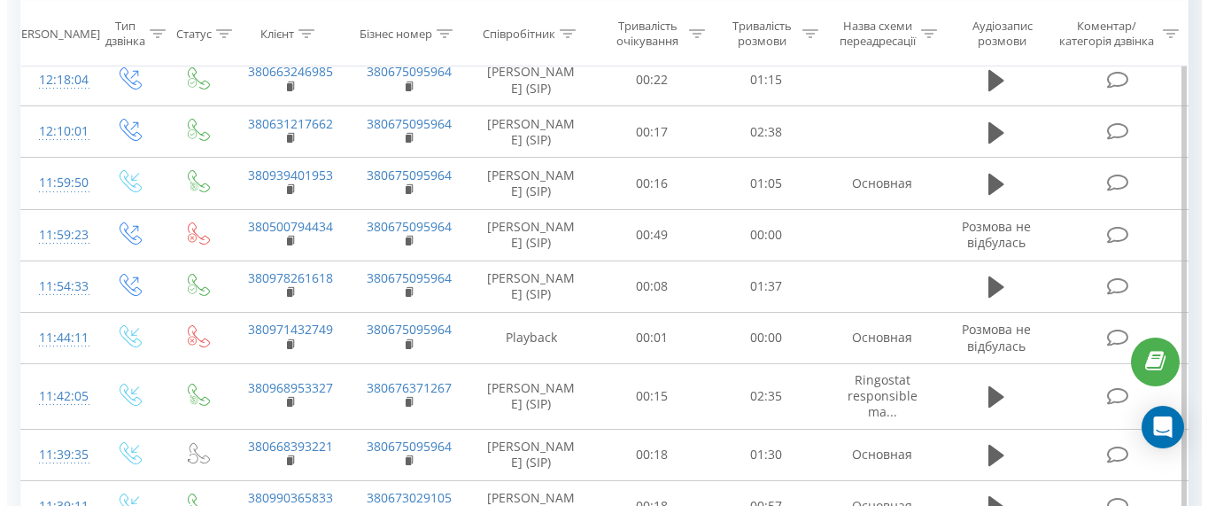
scroll to position [1505, 0]
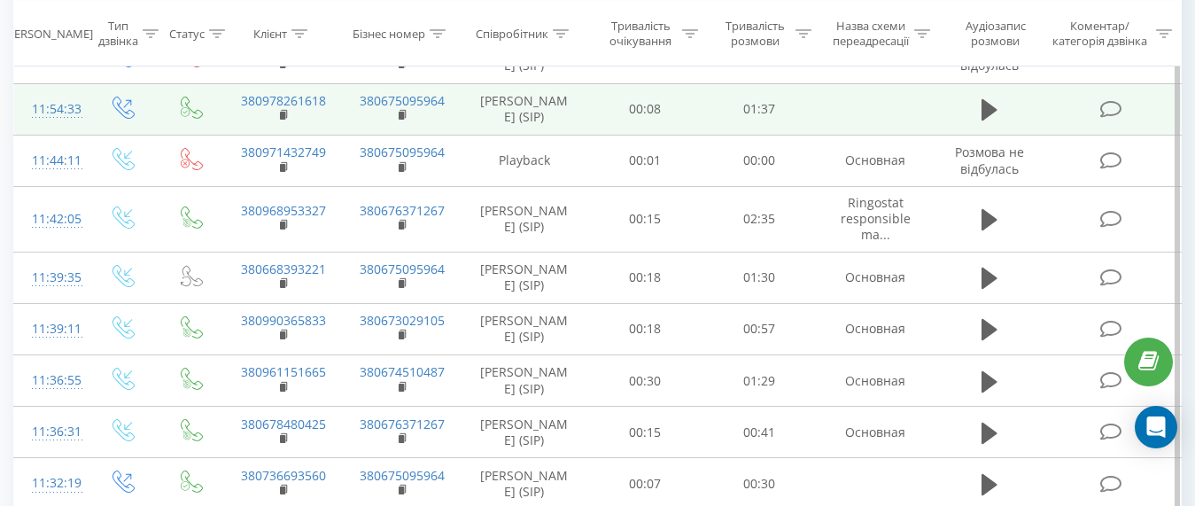
click at [40, 127] on div "11:54:33" at bounding box center [50, 109] width 37 height 35
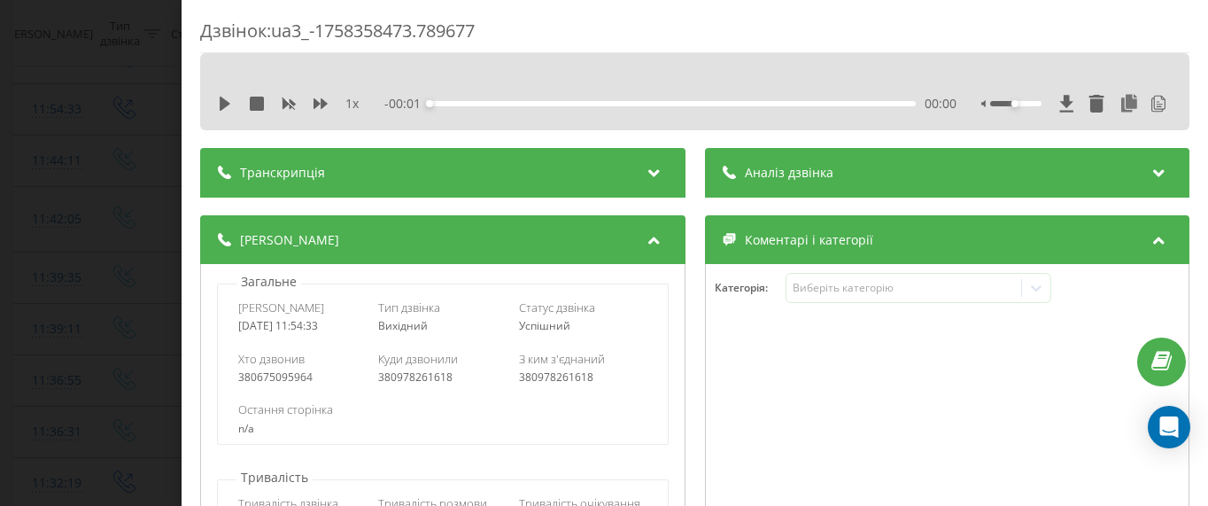
click at [769, 178] on span "Аналіз дзвінка" at bounding box center [788, 173] width 89 height 18
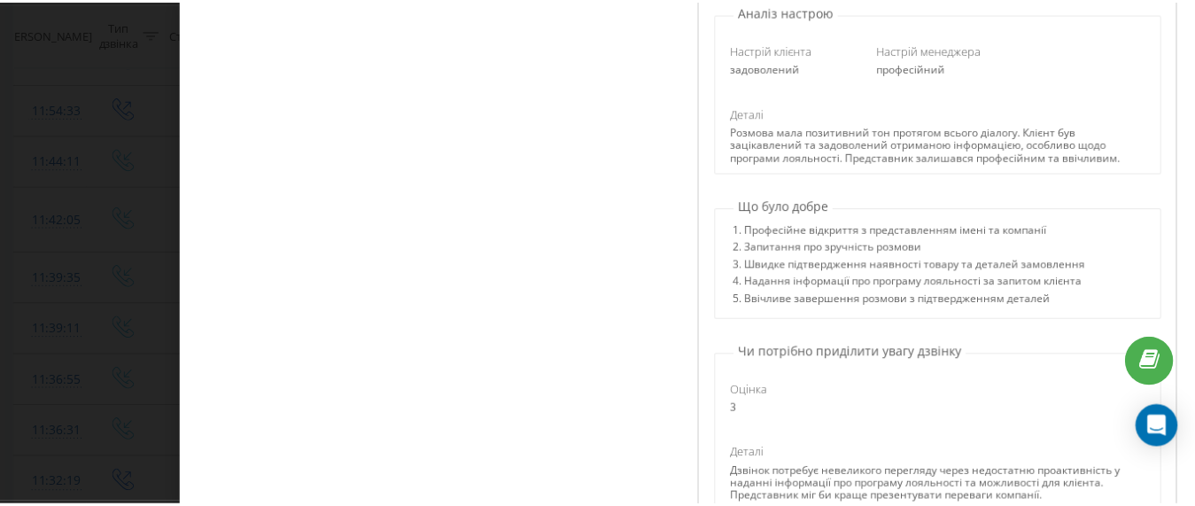
scroll to position [354, 0]
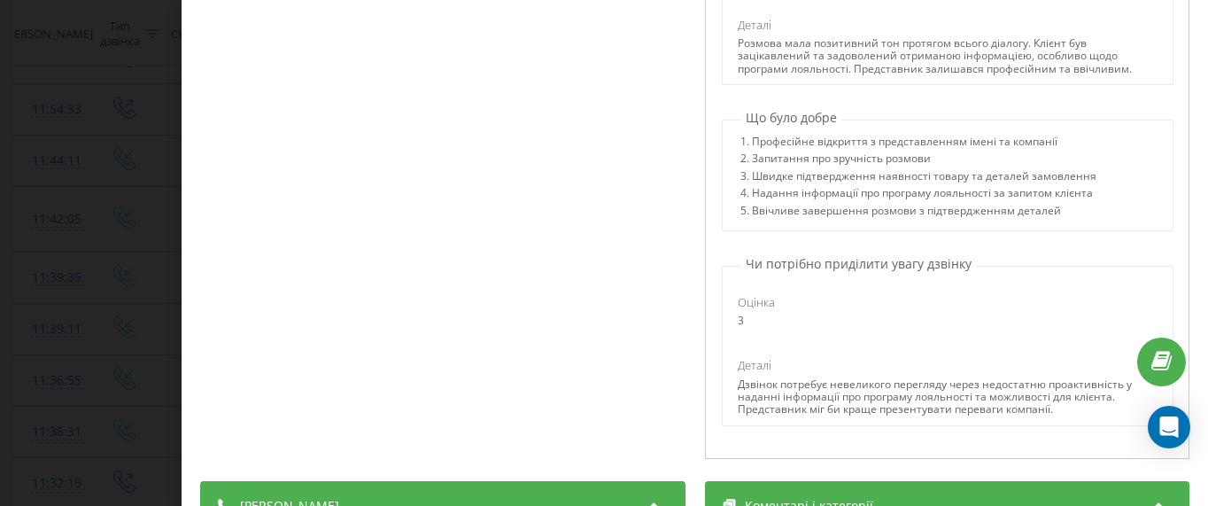
click at [134, 276] on div "Дзвінок : ua3_-1758358473.789677 1 x - 01:33 00:00 00:00 Транскрипція 00:00 Алл…" at bounding box center [604, 253] width 1208 height 506
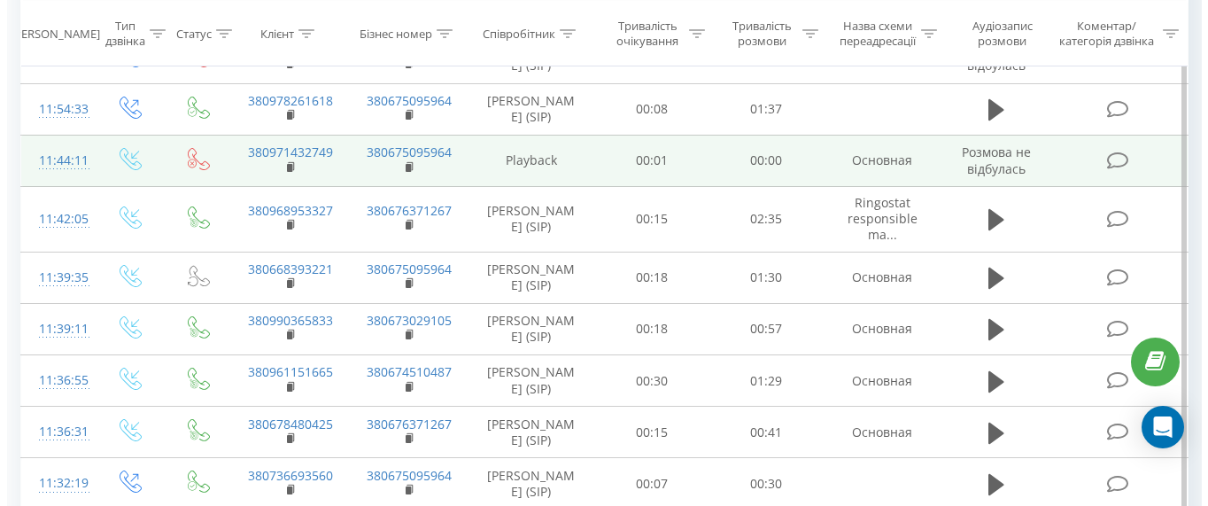
scroll to position [1594, 0]
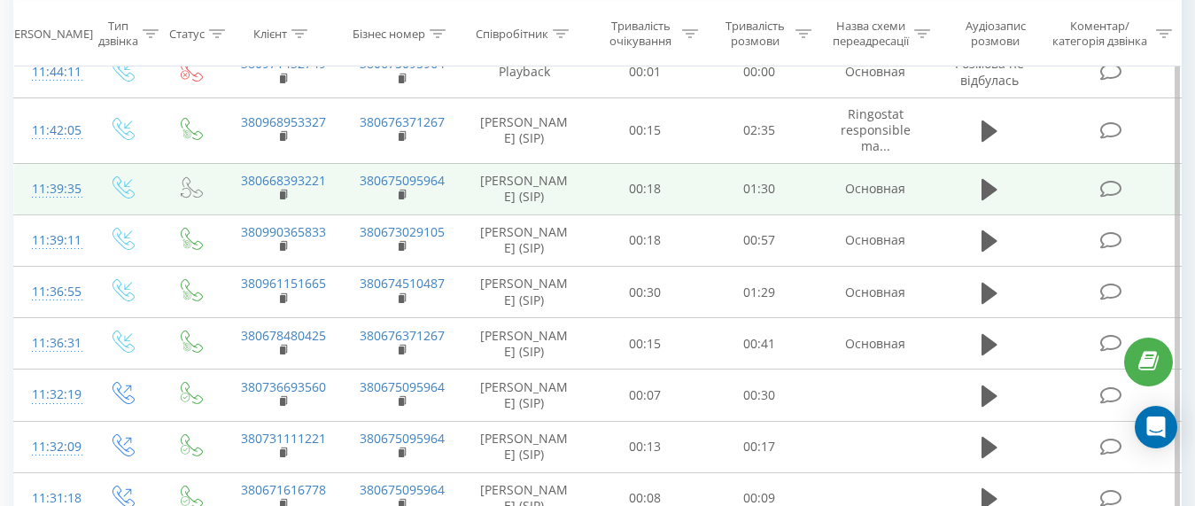
click at [55, 206] on div "11:39:35" at bounding box center [50, 189] width 37 height 35
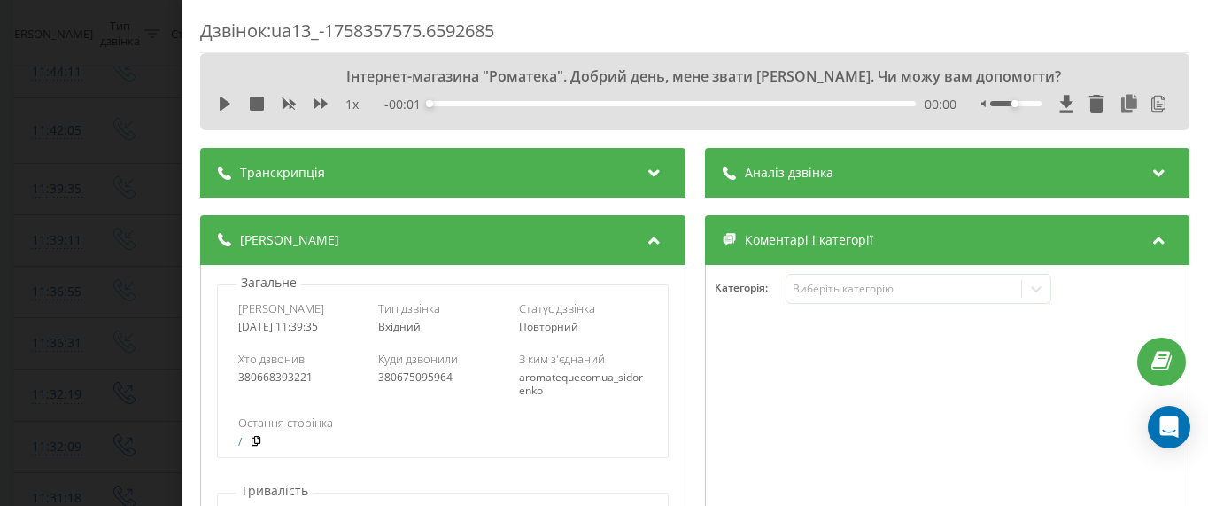
click at [755, 169] on span "Аналіз дзвінка" at bounding box center [788, 173] width 89 height 18
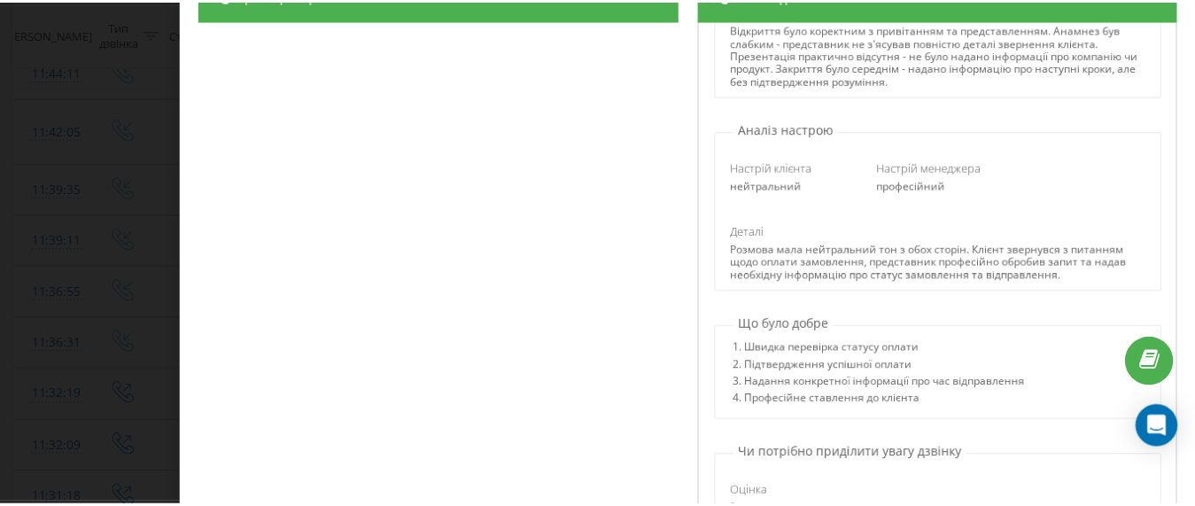
scroll to position [354, 0]
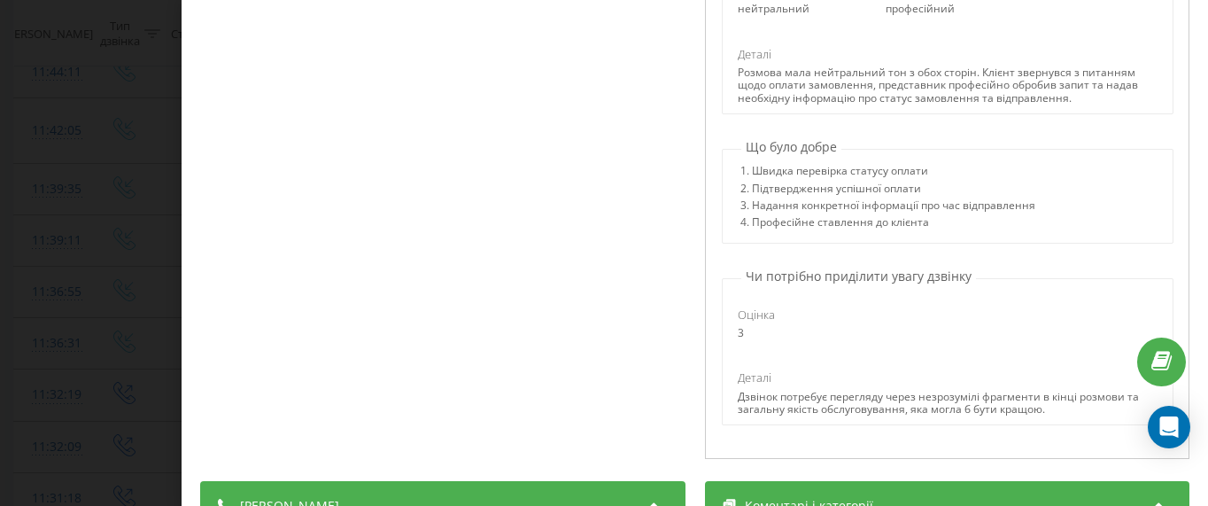
click at [39, 215] on div "Дзвінок : ua13_-1758357575.6592685 1 x - 01:31 00:00 00:00 Транскрипція 00:00 І…" at bounding box center [604, 253] width 1208 height 506
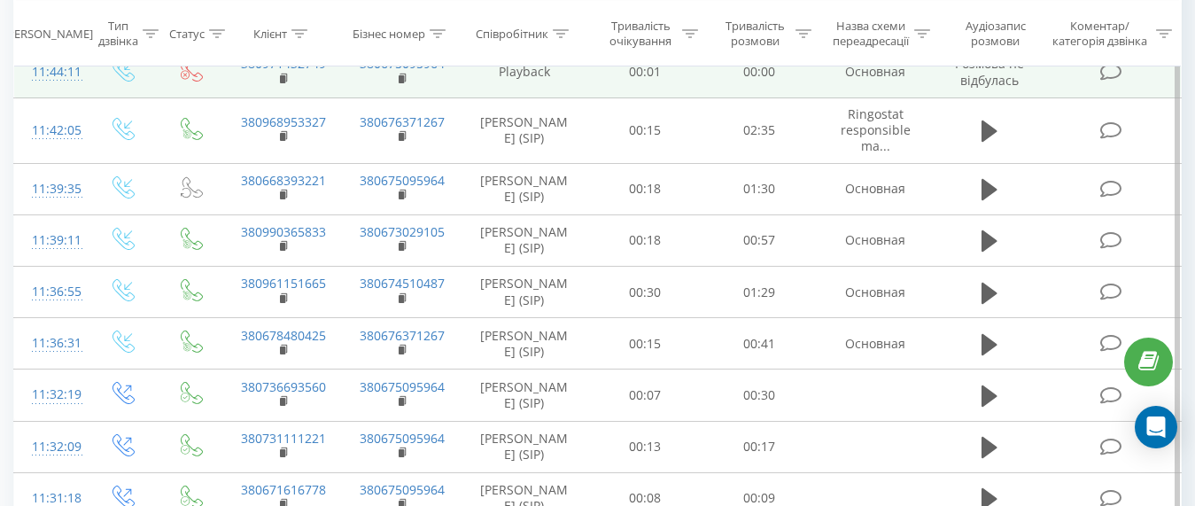
scroll to position [1771, 0]
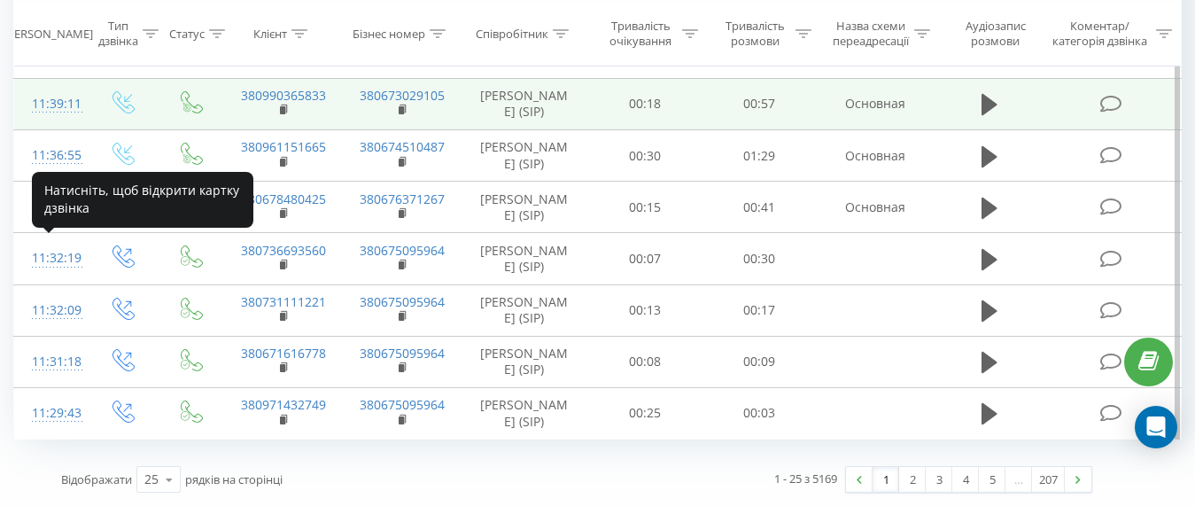
click at [45, 121] on div "11:39:11" at bounding box center [50, 104] width 37 height 35
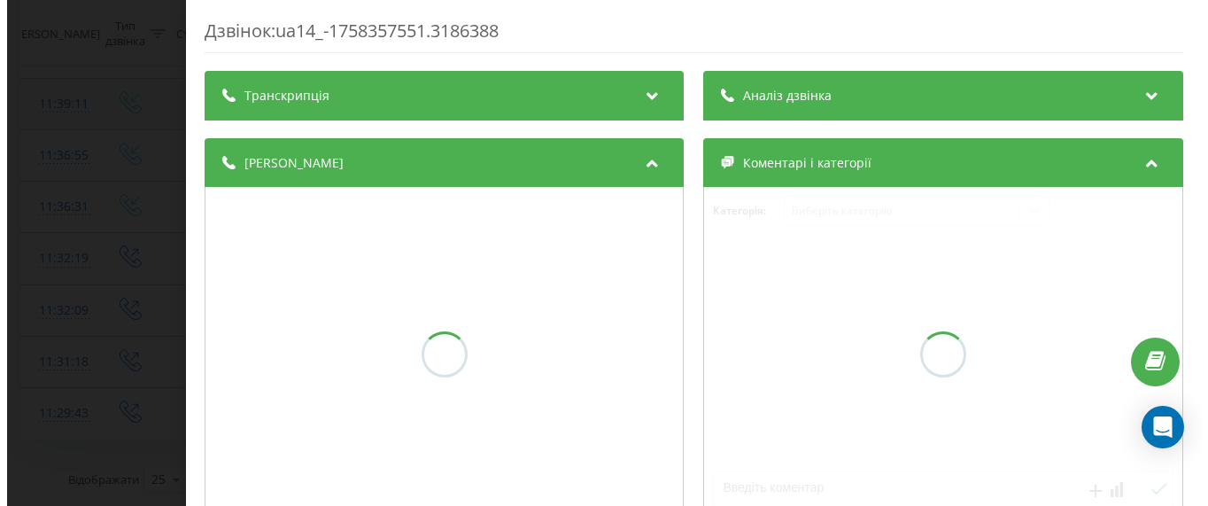
scroll to position [1730, 0]
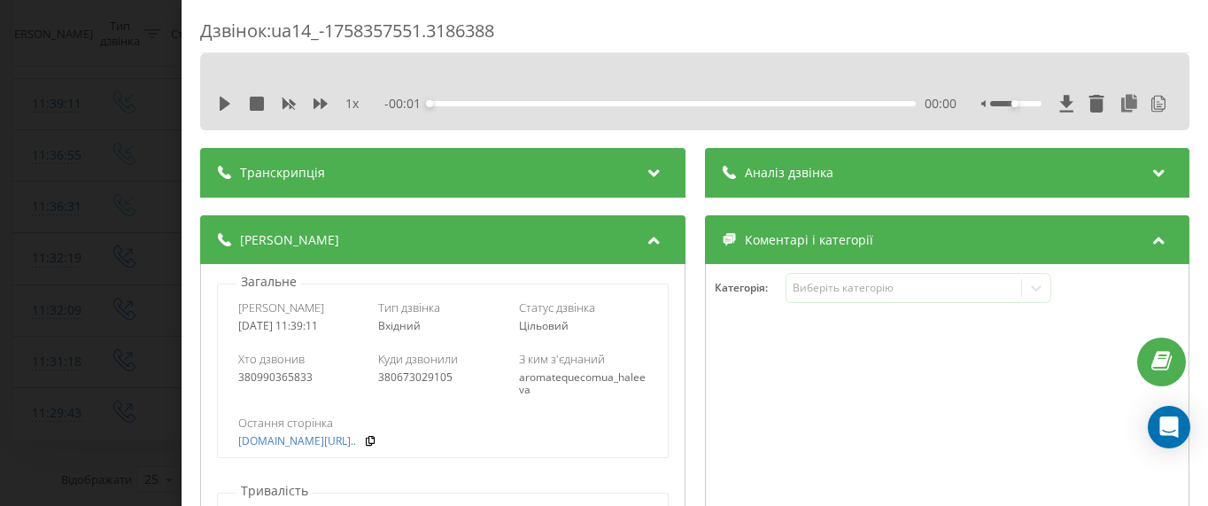
click at [757, 179] on span "Аналіз дзвінка" at bounding box center [788, 173] width 89 height 18
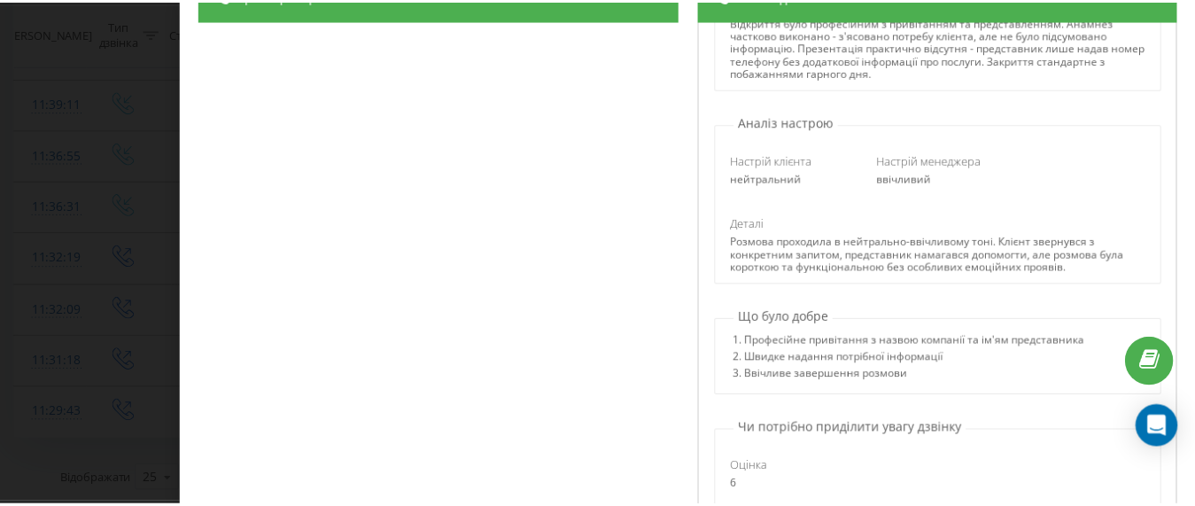
scroll to position [354, 0]
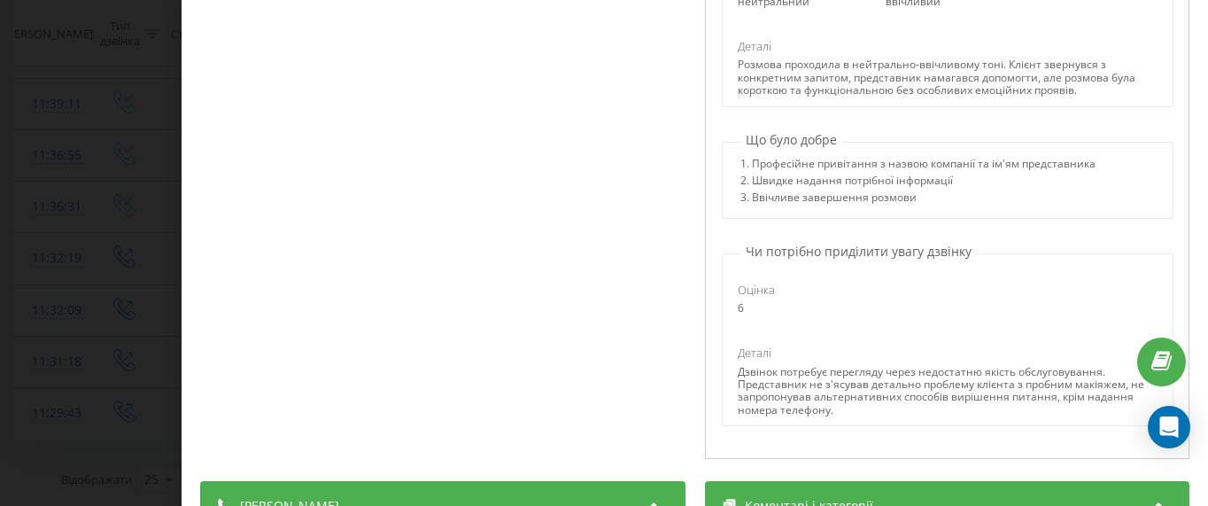
click at [79, 255] on div "Дзвінок : ua14_-1758357551.3186388 1 x - 00:58 00:00 00:00 Транскрипція 00:00 В…" at bounding box center [604, 253] width 1208 height 506
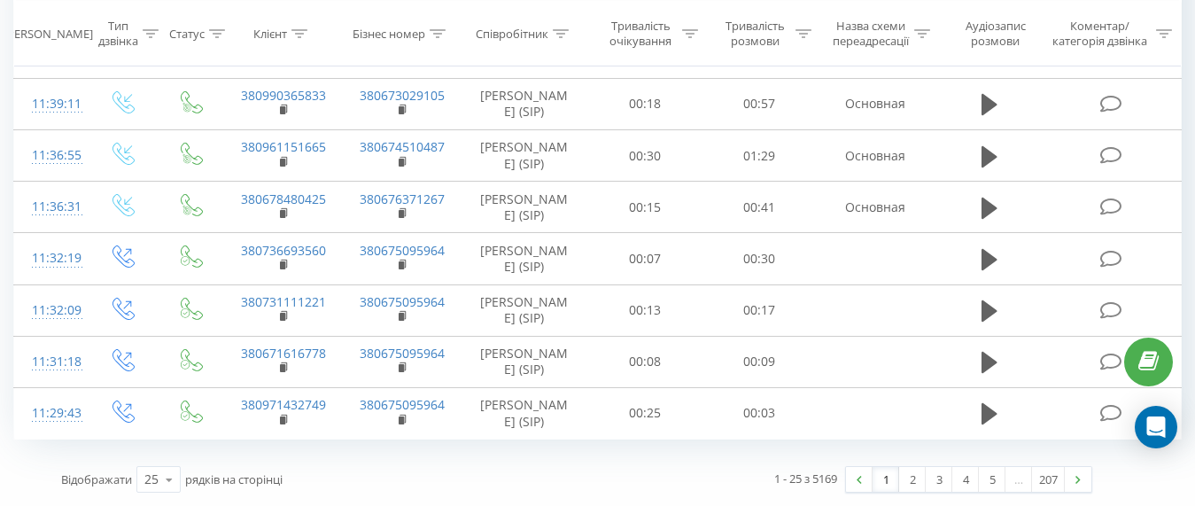
scroll to position [1907, 0]
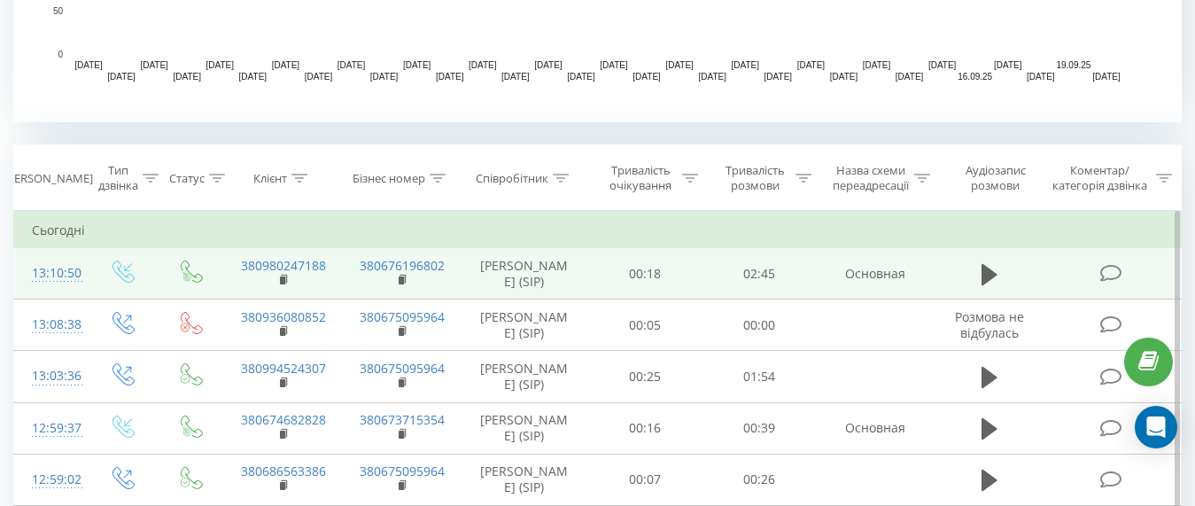
scroll to position [708, 0]
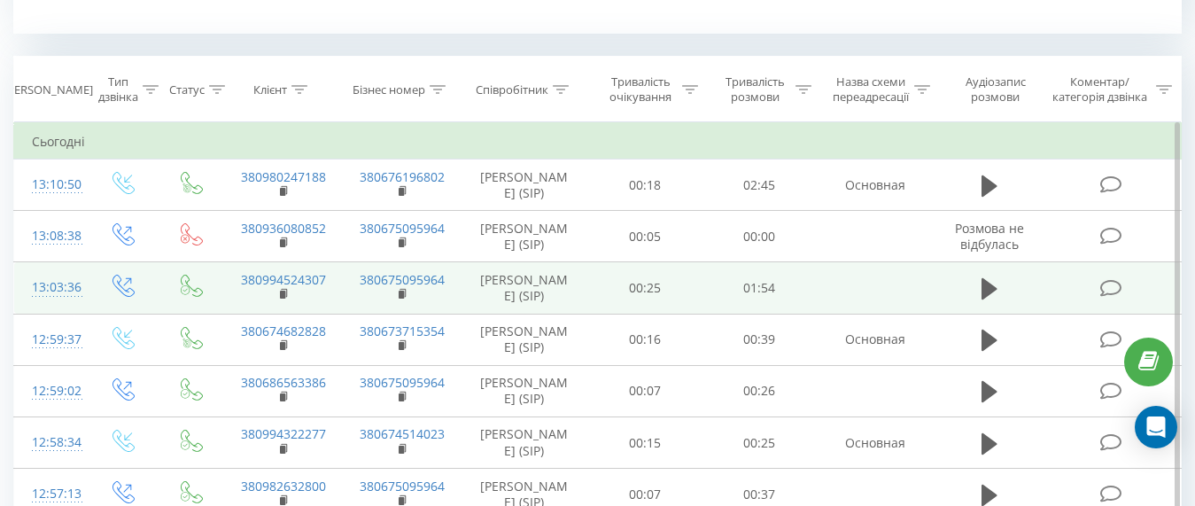
click at [68, 304] on div "13:03:36" at bounding box center [50, 287] width 37 height 35
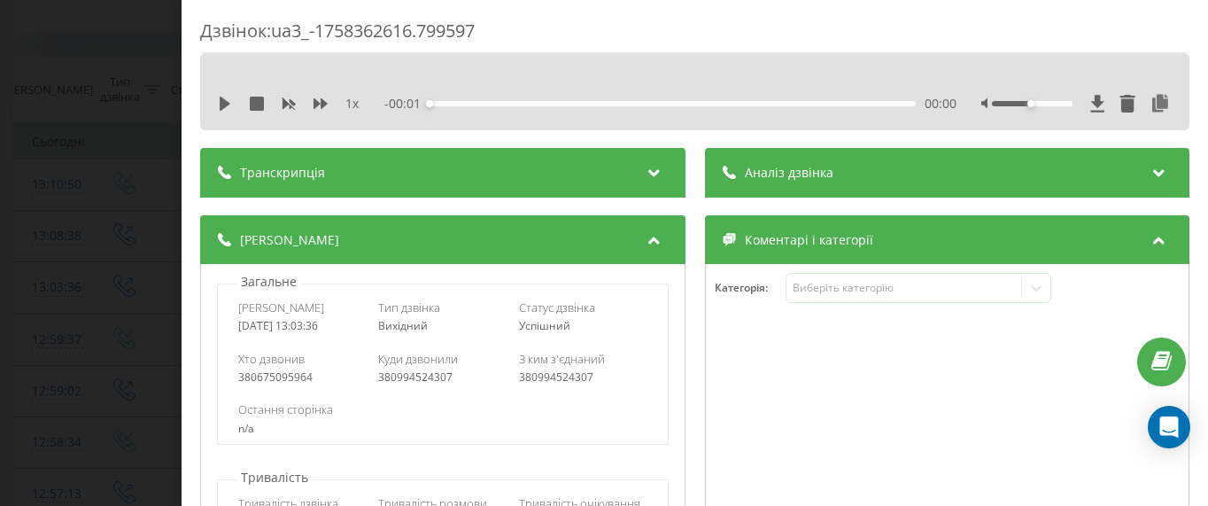
click at [776, 169] on span "Аналіз дзвінка" at bounding box center [788, 173] width 89 height 18
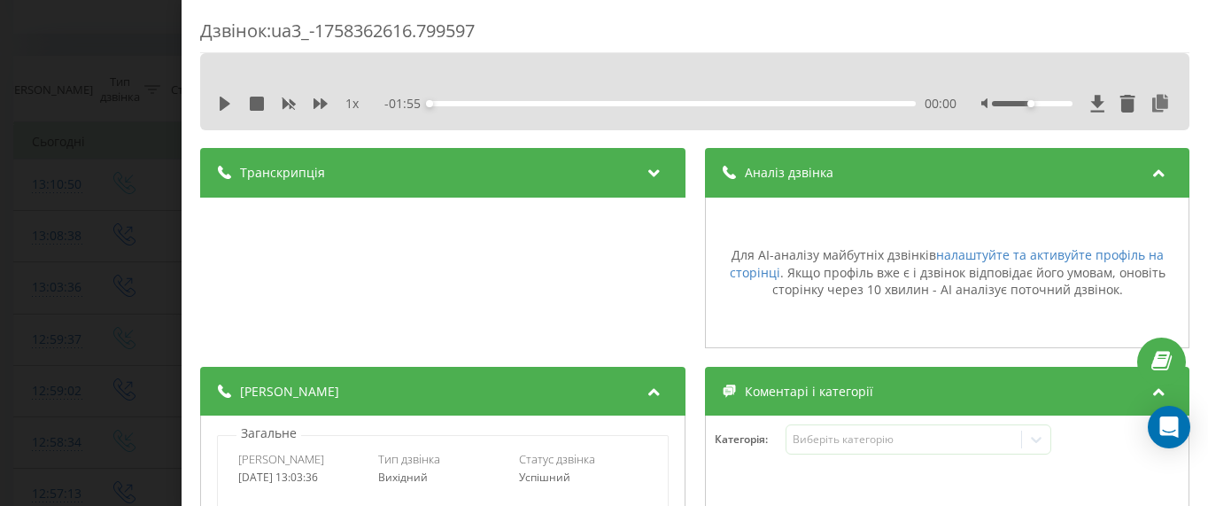
click at [114, 186] on div "Дзвінок : ua3_-1758362616.799597 1 x - 01:55 00:00 00:00 Транскрипція Для AI-ан…" at bounding box center [604, 253] width 1208 height 506
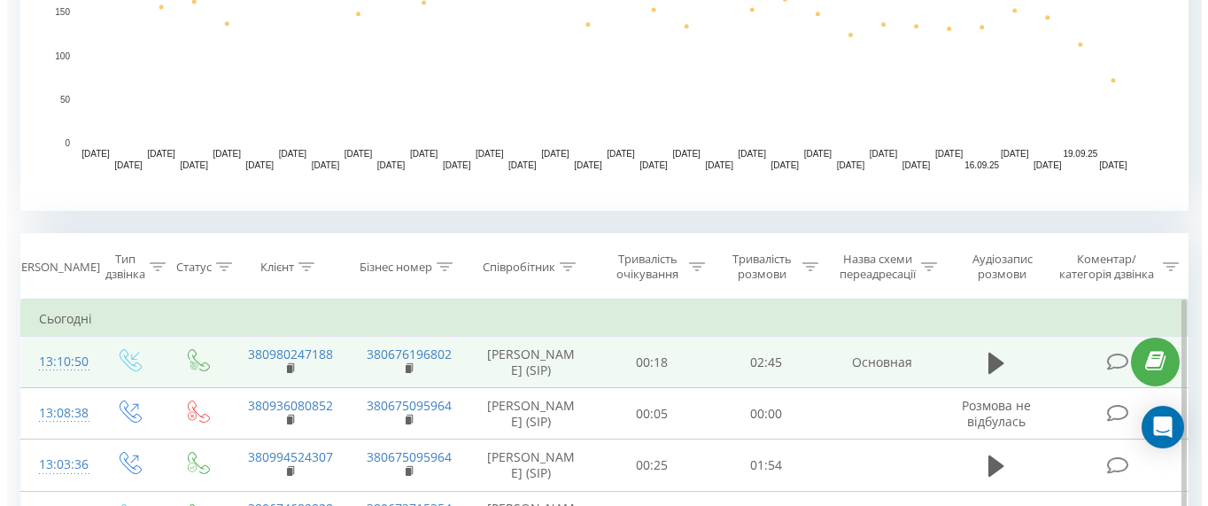
scroll to position [797, 0]
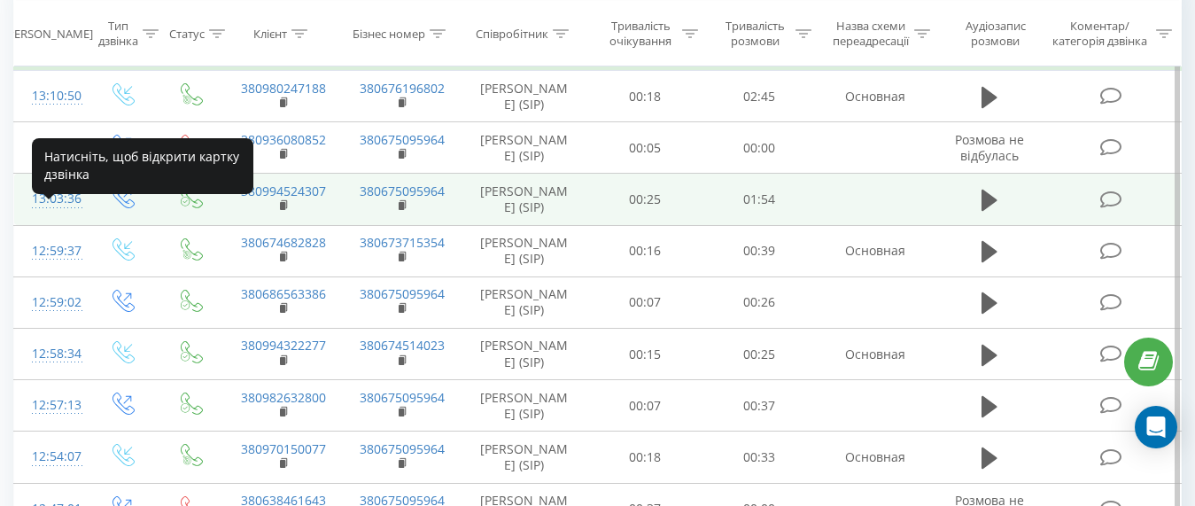
click at [50, 215] on div "13:03:36" at bounding box center [50, 199] width 37 height 35
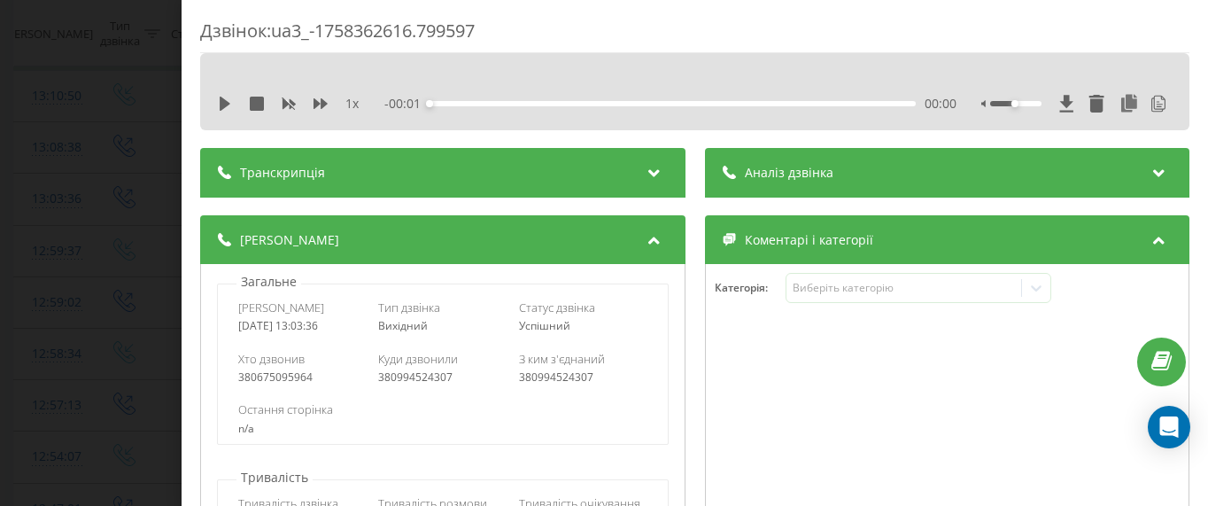
click at [767, 191] on div "Аналіз дзвінка" at bounding box center [946, 173] width 485 height 50
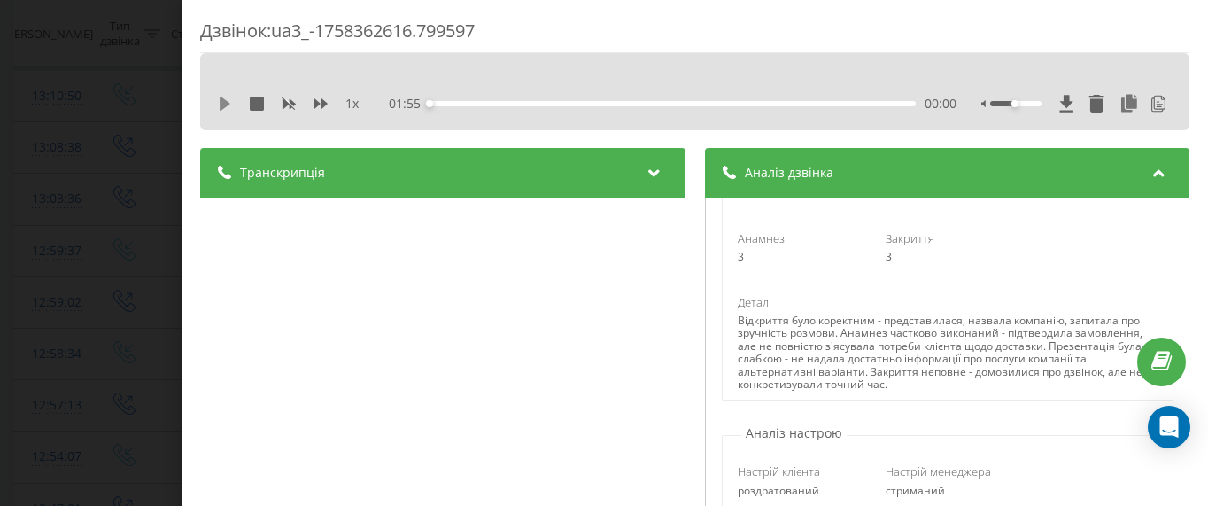
click at [222, 104] on icon at bounding box center [225, 104] width 11 height 14
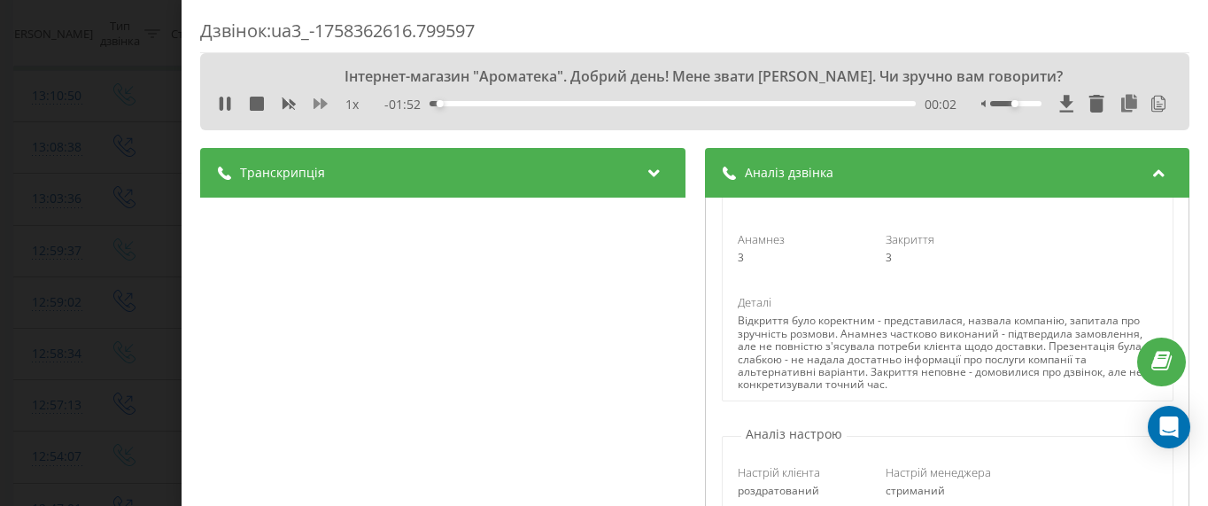
click at [320, 103] on icon at bounding box center [320, 104] width 14 height 14
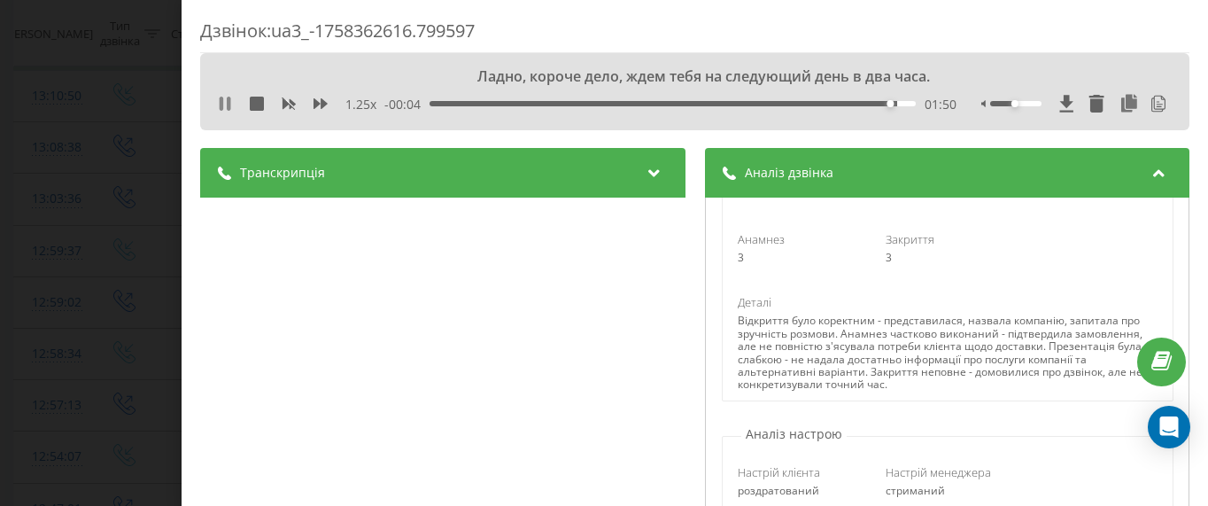
click at [220, 101] on icon at bounding box center [221, 104] width 4 height 14
